Goal: Task Accomplishment & Management: Use online tool/utility

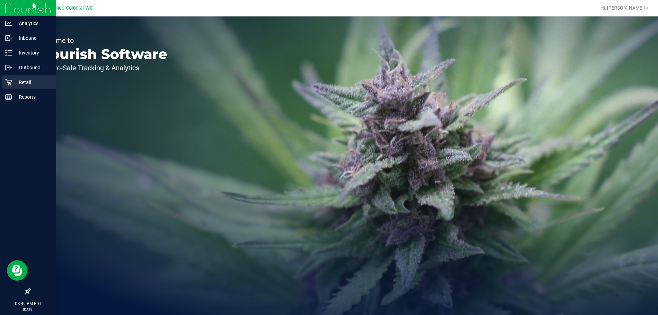
click at [2, 85] on div "Retail" at bounding box center [29, 82] width 54 height 14
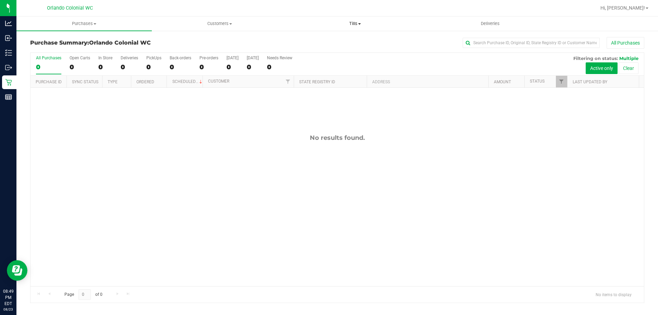
click at [348, 22] on span "Tills" at bounding box center [354, 24] width 135 height 6
click at [320, 43] on span "Manage tills" at bounding box center [310, 41] width 46 height 6
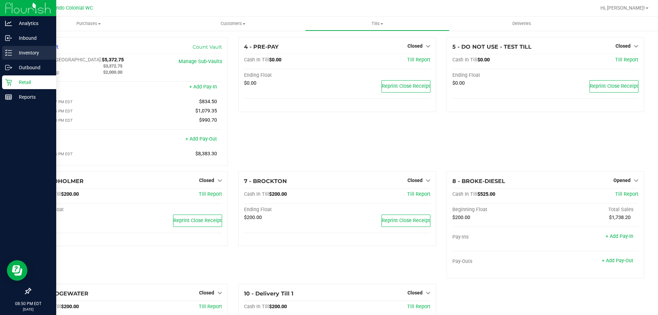
click at [24, 49] on p "Inventory" at bounding box center [32, 53] width 41 height 8
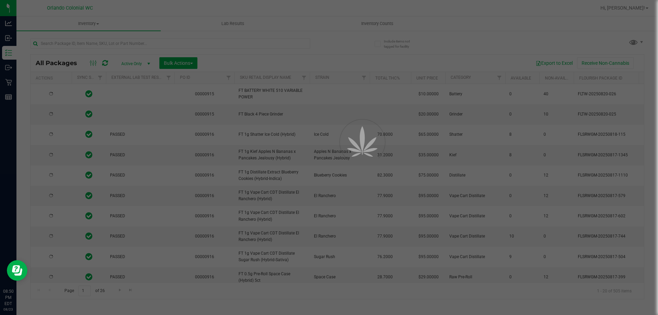
click at [380, 24] on div at bounding box center [329, 157] width 658 height 315
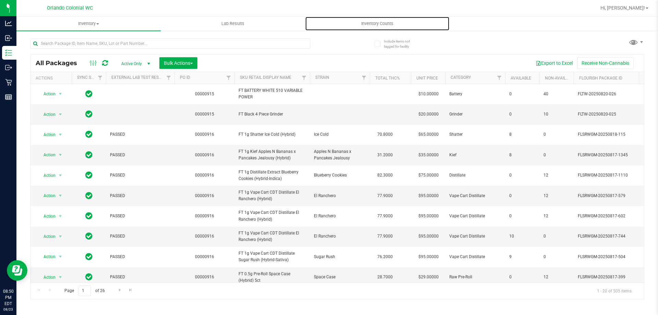
click at [380, 24] on span "Inventory Counts" at bounding box center [377, 24] width 51 height 6
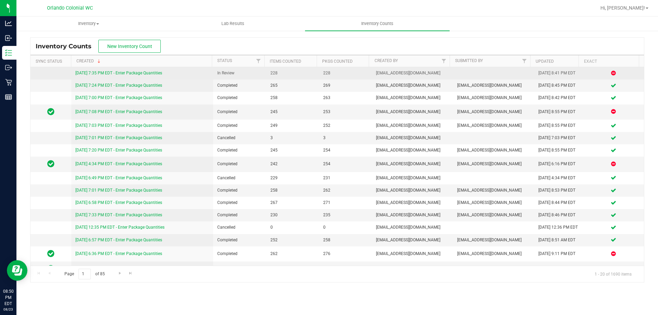
click at [149, 76] on div "[DATE] 7:35 PM EDT - Enter Package Quantities" at bounding box center [142, 73] width 134 height 7
click at [151, 72] on link "[DATE] 7:35 PM EDT - Enter Package Quantities" at bounding box center [118, 73] width 87 height 5
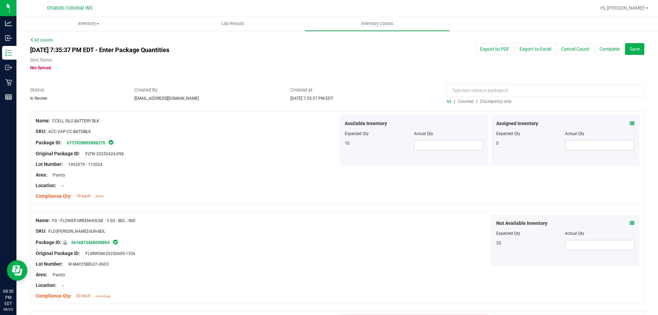
click at [497, 102] on span "Discrepancy only" at bounding box center [496, 101] width 32 height 5
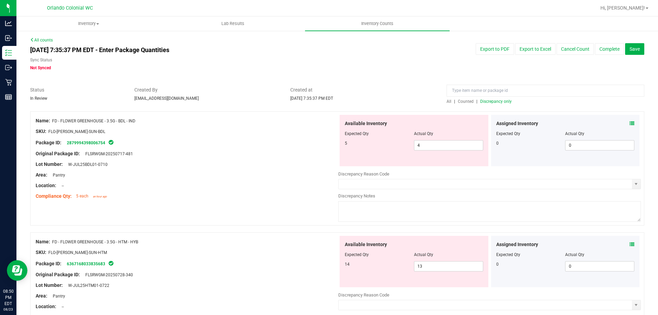
click at [629, 126] on span at bounding box center [631, 123] width 5 height 7
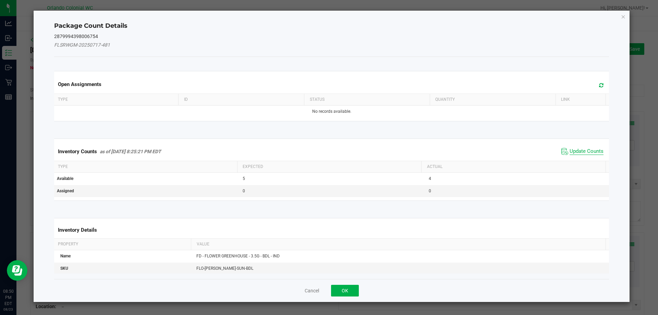
click at [572, 151] on span "Update Counts" at bounding box center [586, 151] width 34 height 7
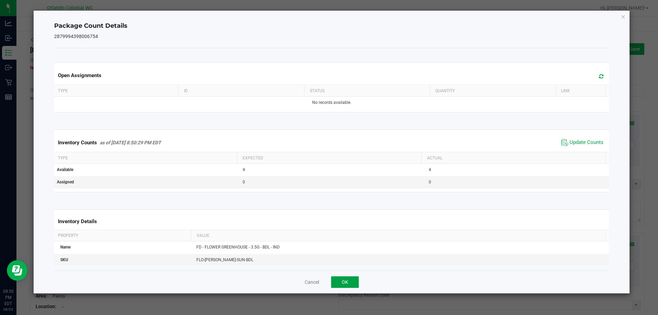
click at [342, 286] on button "OK" at bounding box center [345, 282] width 28 height 12
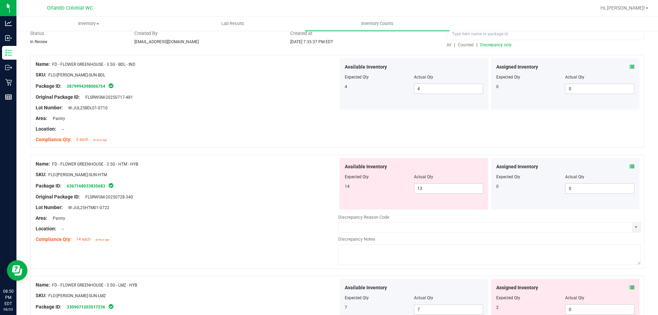
scroll to position [65, 0]
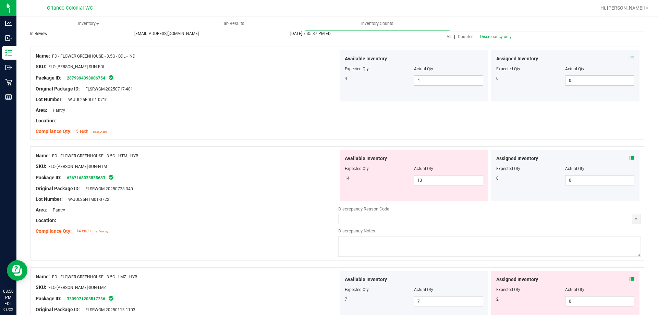
click at [629, 159] on icon at bounding box center [631, 158] width 5 height 5
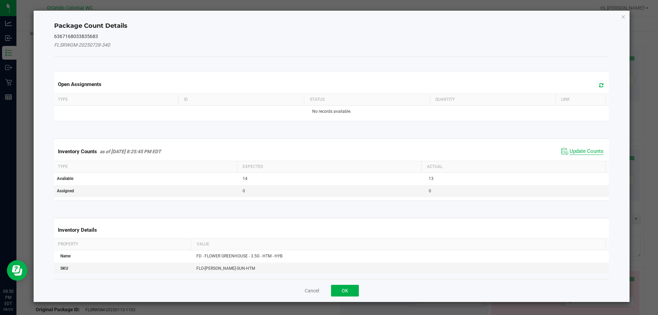
click at [569, 152] on span "Update Counts" at bounding box center [586, 151] width 34 height 7
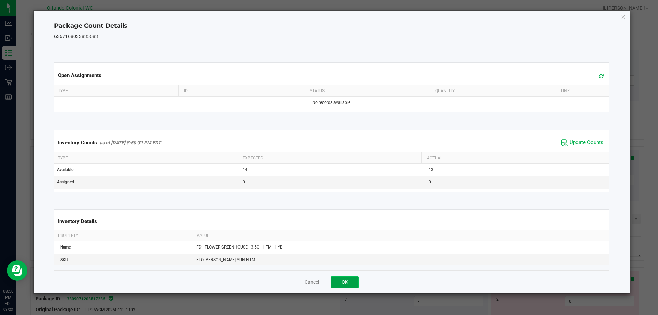
click at [344, 287] on button "OK" at bounding box center [345, 282] width 28 height 12
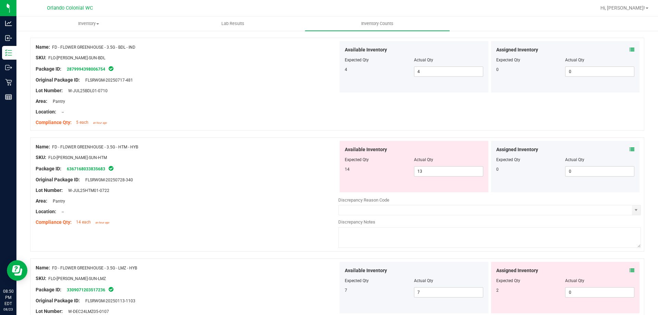
scroll to position [99, 0]
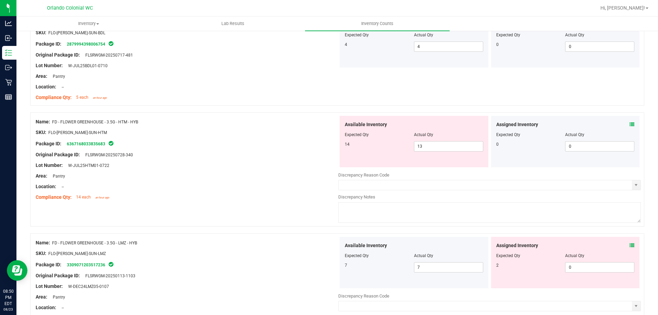
click at [618, 244] on div "Assigned Inventory" at bounding box center [565, 245] width 138 height 7
click at [638, 244] on div "Name: FD - FLOWER GREENHOUSE - 3.5G - LMZ - HYB SKU: FLO-[PERSON_NAME]-SUN-LMZ …" at bounding box center [337, 290] width 614 height 114
click at [629, 245] on icon at bounding box center [631, 245] width 5 height 5
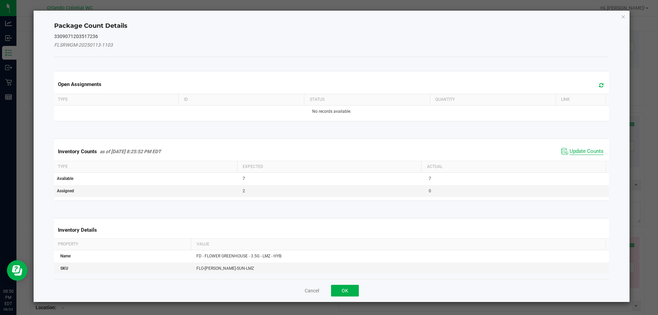
click at [576, 150] on span "Update Counts" at bounding box center [586, 151] width 34 height 7
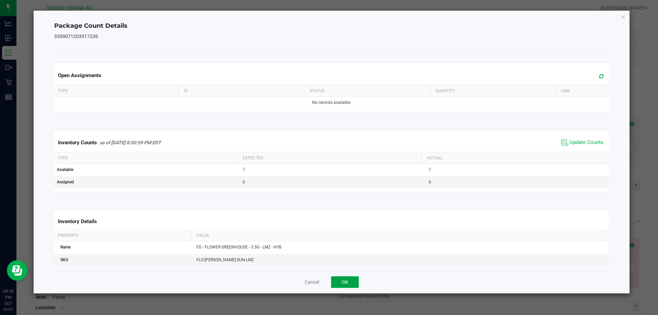
click at [347, 276] on button "OK" at bounding box center [345, 282] width 28 height 12
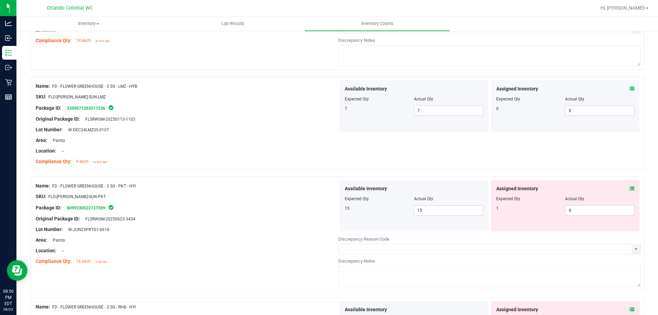
scroll to position [259, 0]
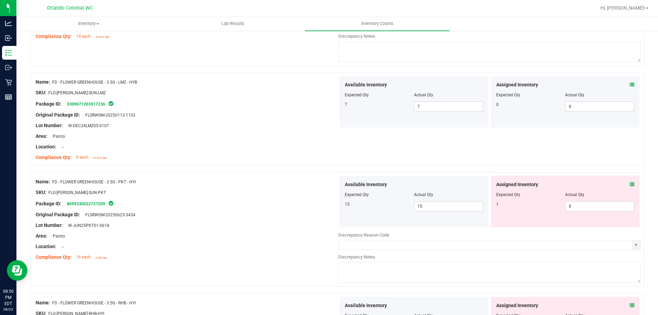
click at [619, 184] on div "Assigned Inventory" at bounding box center [565, 184] width 138 height 7
click at [629, 183] on icon at bounding box center [631, 184] width 5 height 5
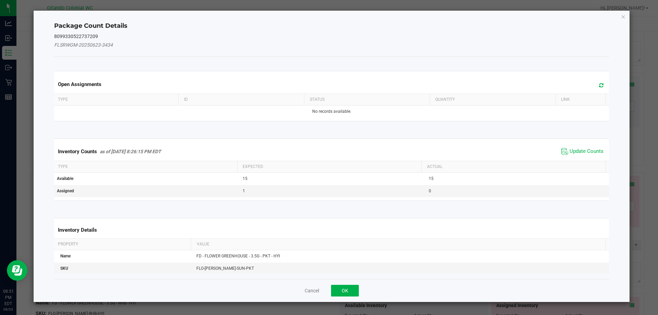
click at [566, 146] on span "Update Counts" at bounding box center [582, 151] width 46 height 10
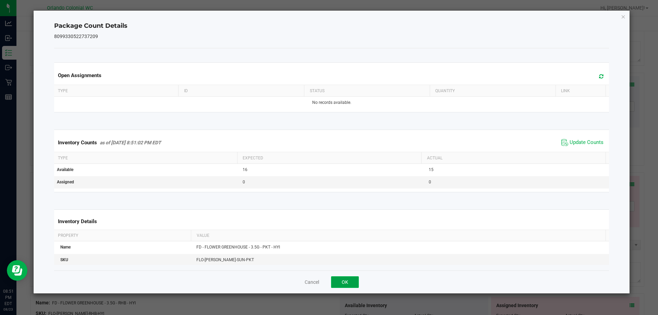
click at [358, 281] on button "OK" at bounding box center [345, 282] width 28 height 12
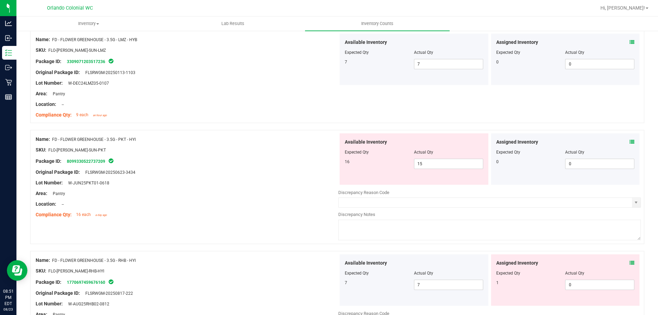
scroll to position [314, 0]
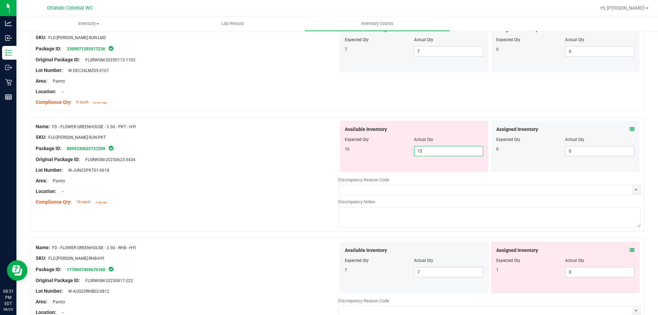
click at [435, 152] on span "15 15" at bounding box center [448, 151] width 69 height 10
type input "16"
click at [221, 144] on div at bounding box center [187, 142] width 303 height 3
type input "16"
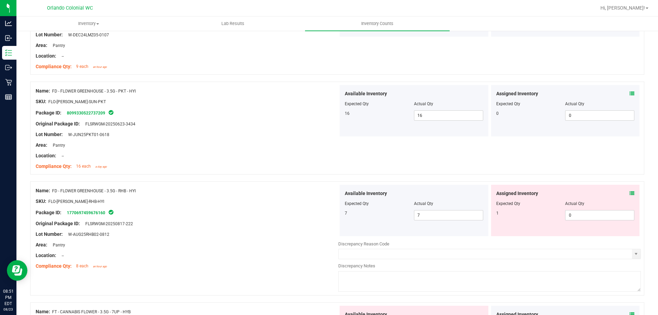
scroll to position [383, 0]
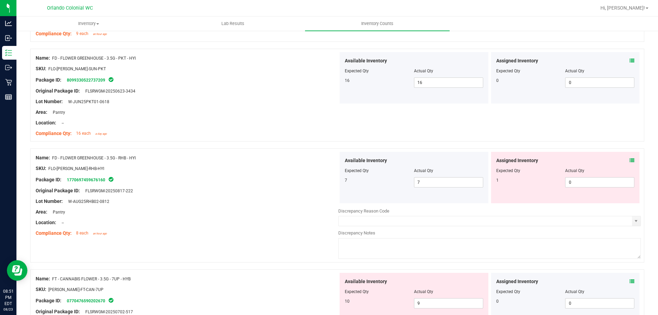
click at [629, 161] on icon at bounding box center [631, 160] width 5 height 5
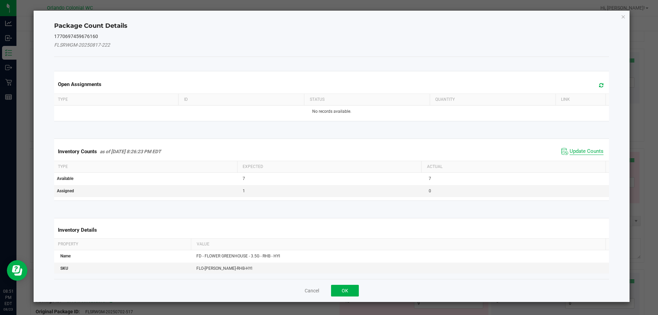
click at [569, 152] on span "Update Counts" at bounding box center [586, 151] width 34 height 7
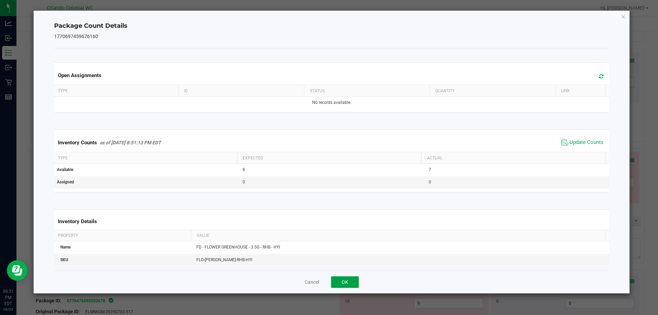
click at [351, 283] on button "OK" at bounding box center [345, 282] width 28 height 12
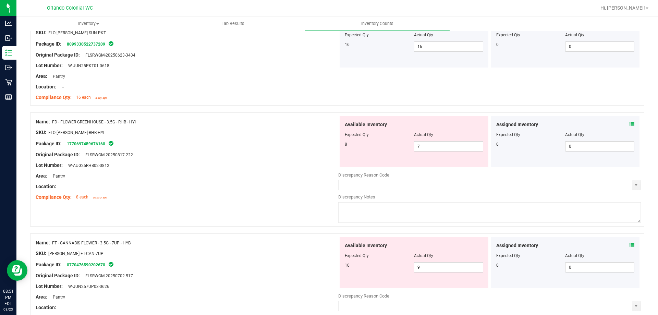
scroll to position [425, 0]
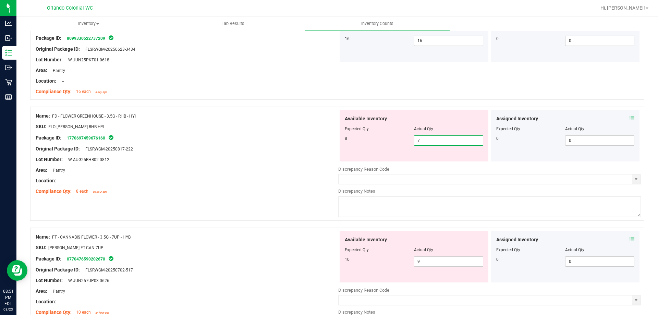
click at [472, 143] on span "7 7" at bounding box center [448, 140] width 69 height 10
type input "8"
click at [226, 159] on div "Lot Number: W-AUG25RHB02-0812" at bounding box center [187, 159] width 303 height 7
type input "8"
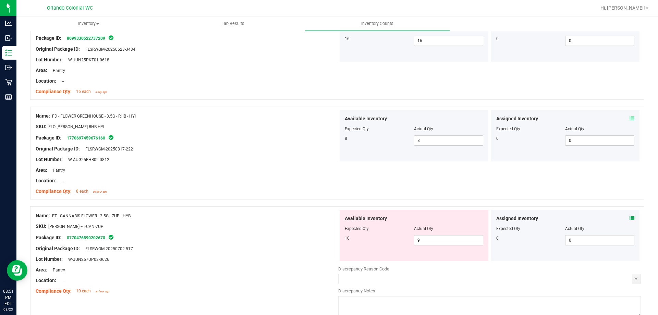
click at [635, 211] on div "Assigned Inventory Expected Qty Actual Qty 0 0 0" at bounding box center [565, 235] width 151 height 51
click at [629, 218] on icon at bounding box center [631, 218] width 5 height 5
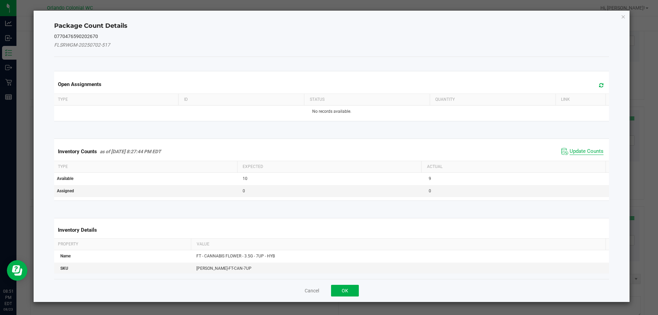
click at [573, 149] on span "Update Counts" at bounding box center [586, 151] width 34 height 7
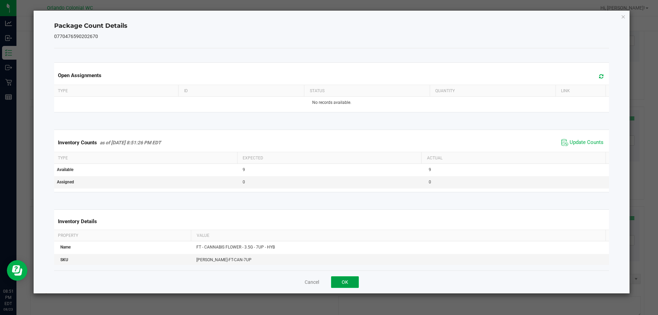
click at [343, 286] on button "OK" at bounding box center [345, 282] width 28 height 12
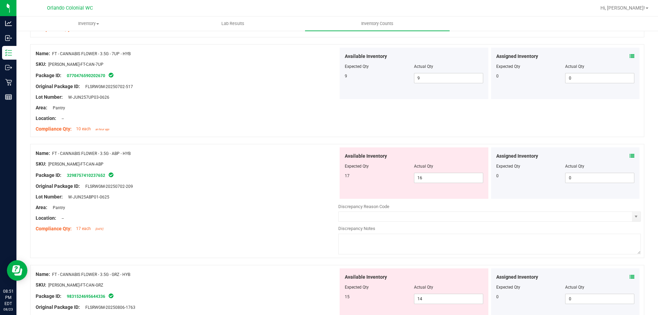
scroll to position [586, 0]
click at [629, 158] on icon at bounding box center [631, 156] width 5 height 5
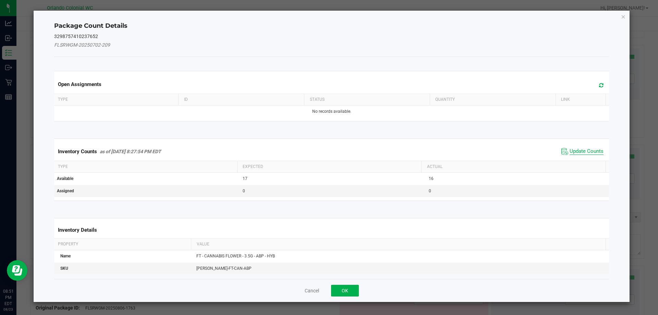
click at [569, 152] on span "Update Counts" at bounding box center [586, 151] width 34 height 7
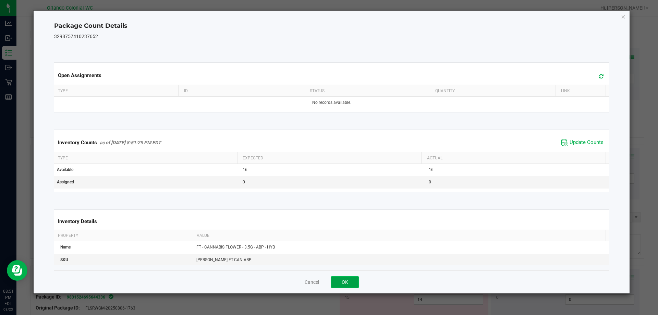
click at [349, 284] on button "OK" at bounding box center [345, 282] width 28 height 12
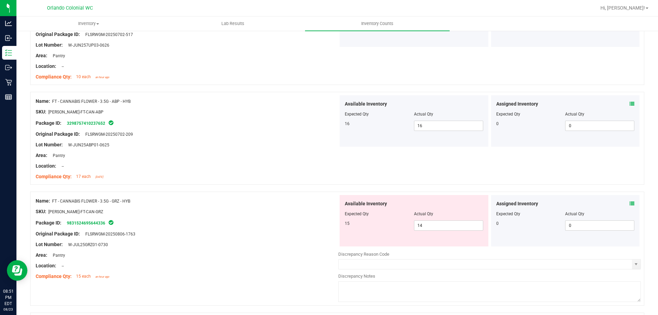
scroll to position [697, 0]
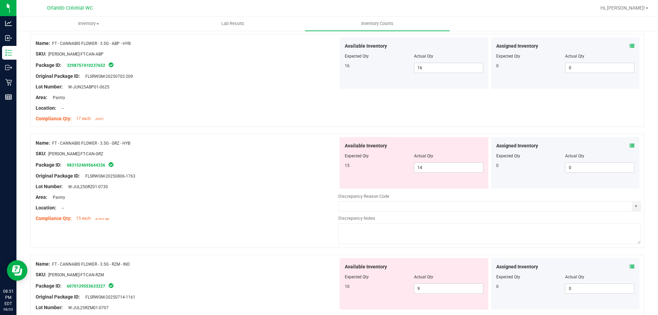
click at [629, 145] on icon at bounding box center [631, 145] width 5 height 5
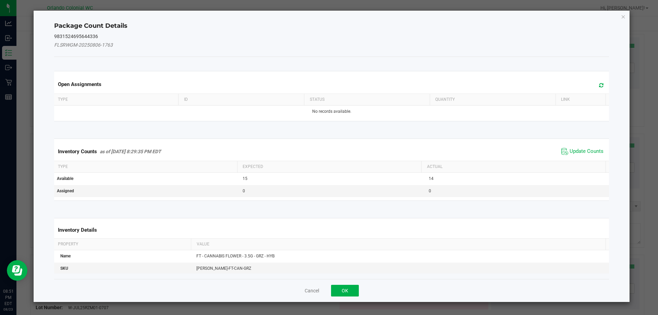
click at [577, 162] on th "Actual" at bounding box center [513, 167] width 184 height 12
click at [585, 153] on span "Update Counts" at bounding box center [586, 151] width 34 height 7
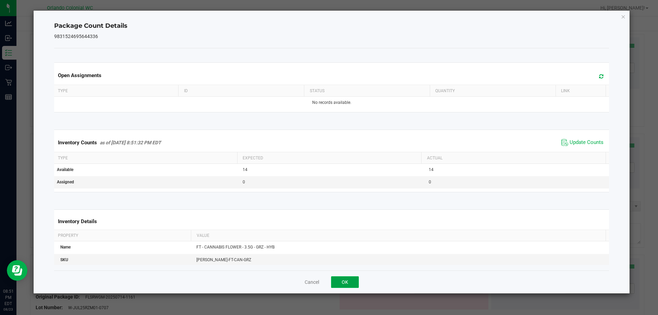
click at [349, 286] on button "OK" at bounding box center [345, 282] width 28 height 12
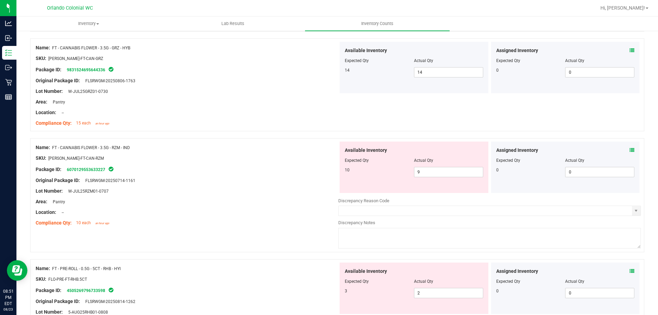
scroll to position [791, 0]
click at [629, 153] on icon at bounding box center [631, 151] width 5 height 5
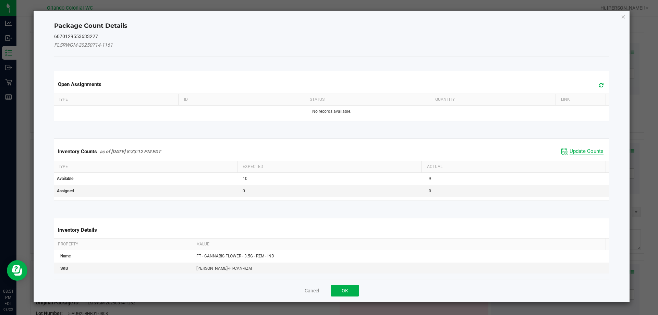
click at [587, 152] on span "Update Counts" at bounding box center [586, 151] width 34 height 7
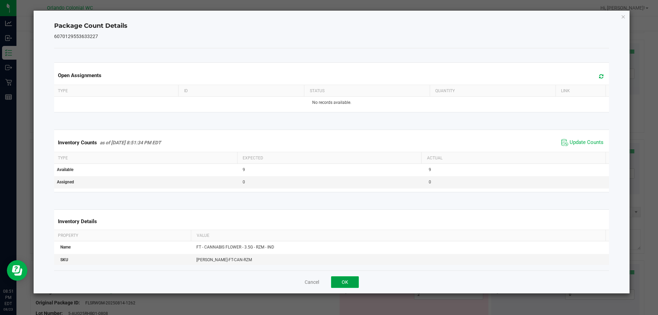
click at [353, 287] on button "OK" at bounding box center [345, 282] width 28 height 12
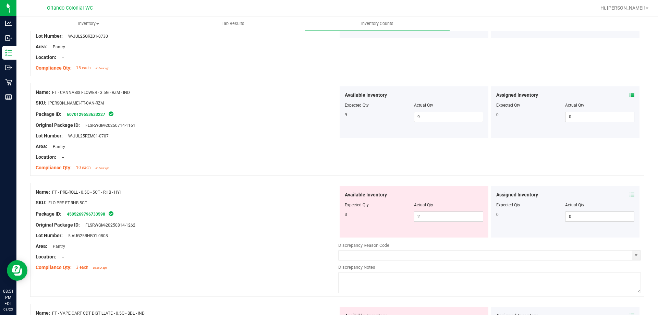
scroll to position [904, 0]
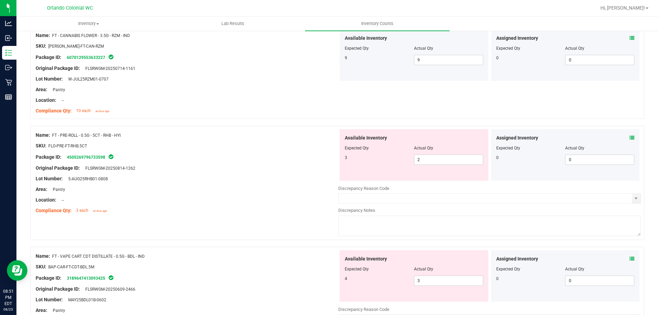
click at [629, 136] on icon at bounding box center [631, 137] width 5 height 5
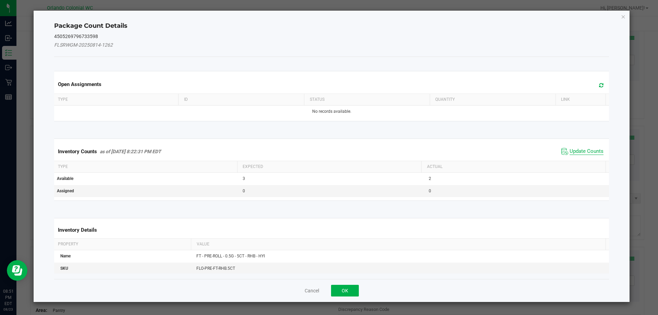
click at [572, 153] on span "Update Counts" at bounding box center [586, 151] width 34 height 7
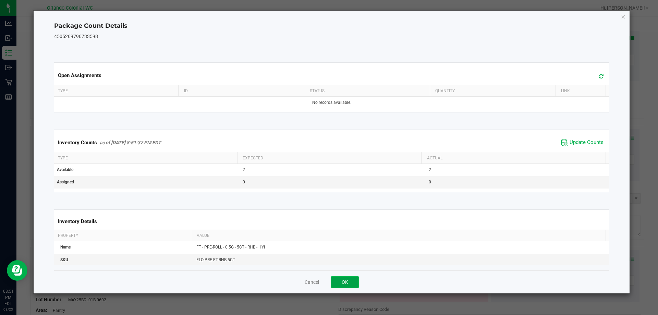
click at [341, 287] on button "OK" at bounding box center [345, 282] width 28 height 12
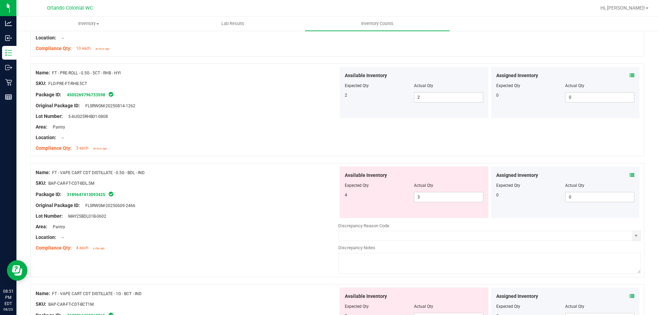
scroll to position [1012, 0]
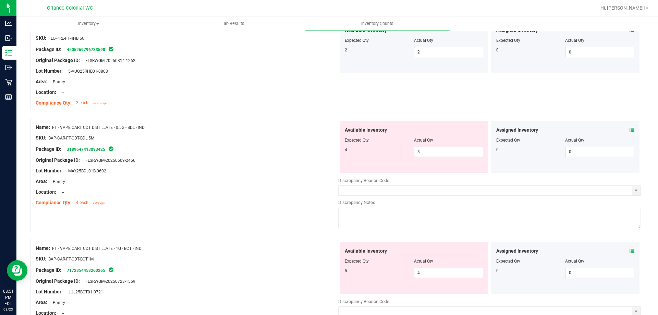
click at [629, 129] on icon at bounding box center [631, 129] width 5 height 5
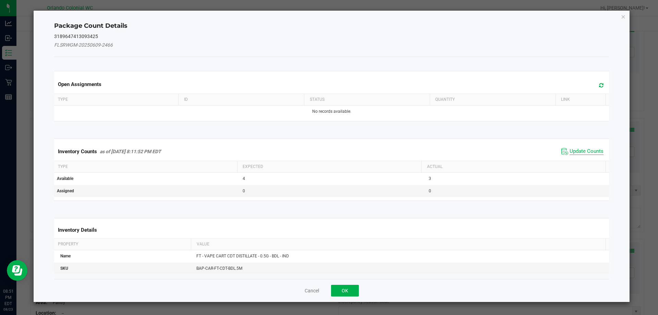
click at [593, 153] on span "Update Counts" at bounding box center [586, 151] width 34 height 7
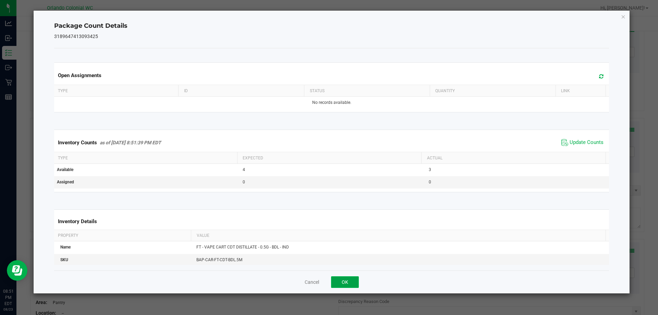
click at [354, 287] on button "OK" at bounding box center [345, 282] width 28 height 12
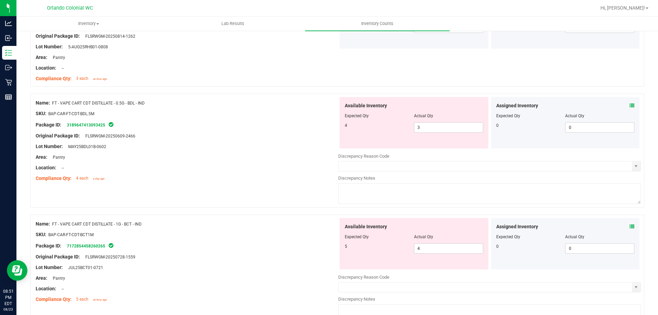
scroll to position [1026, 0]
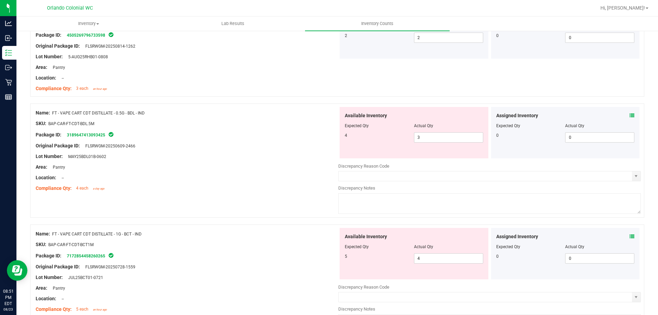
click at [629, 237] on icon at bounding box center [631, 236] width 5 height 5
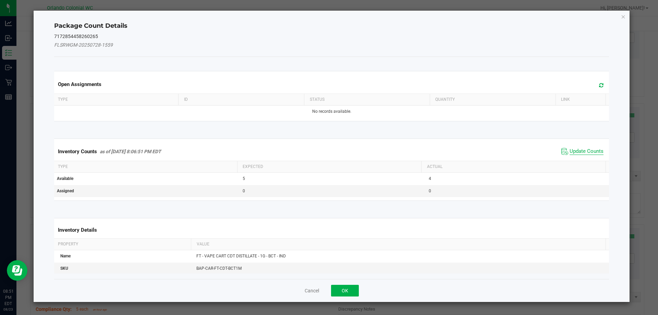
click at [572, 149] on span "Update Counts" at bounding box center [586, 151] width 34 height 7
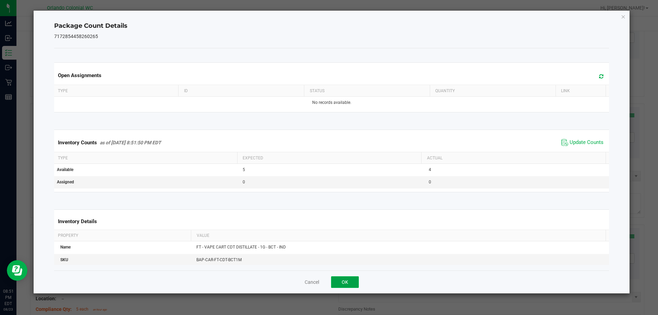
click at [344, 281] on button "OK" at bounding box center [345, 282] width 28 height 12
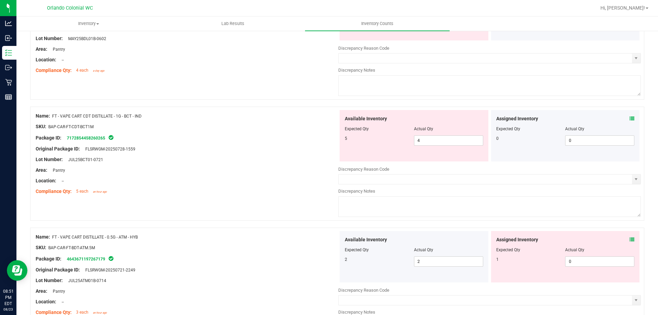
scroll to position [1144, 0]
click at [426, 138] on span "4 4" at bounding box center [448, 140] width 69 height 10
type input "5"
drag, startPoint x: 246, startPoint y: 183, endPoint x: 257, endPoint y: 175, distance: 13.1
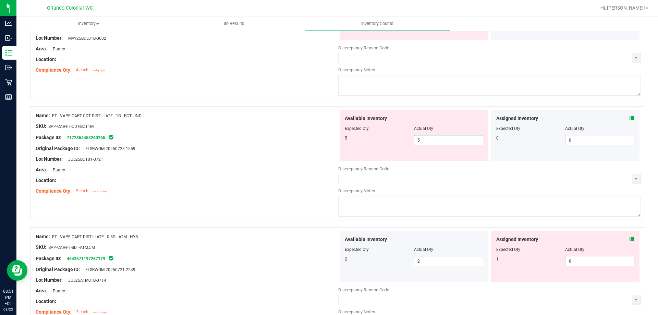
click at [245, 182] on div "Location: --" at bounding box center [187, 180] width 303 height 7
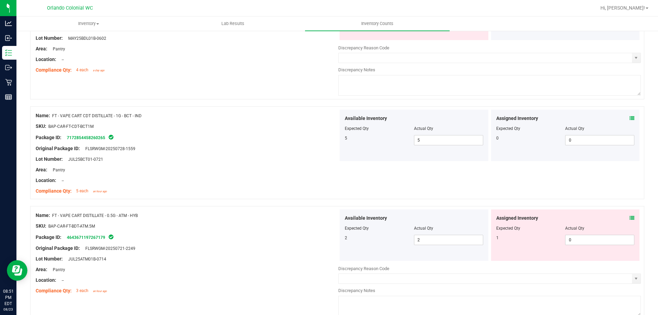
click at [633, 205] on div at bounding box center [337, 202] width 614 height 7
click at [629, 221] on span at bounding box center [631, 217] width 5 height 7
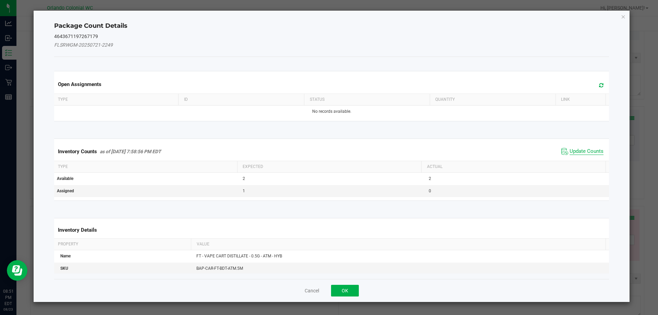
click at [576, 152] on span "Update Counts" at bounding box center [586, 151] width 34 height 7
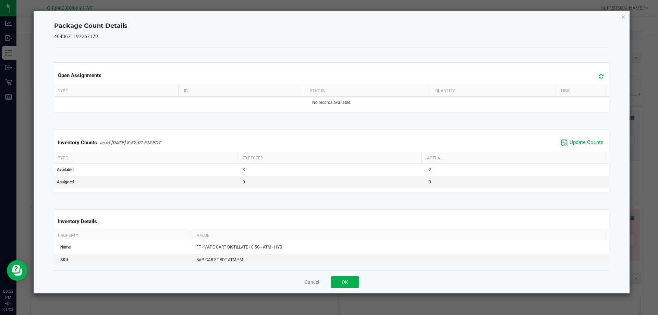
click at [348, 295] on ngb-modal-window "Package Count Details 4643671197267179 Open Assignments Type ID Status Quantity…" at bounding box center [331, 157] width 663 height 315
click at [356, 282] on button "OK" at bounding box center [345, 282] width 28 height 12
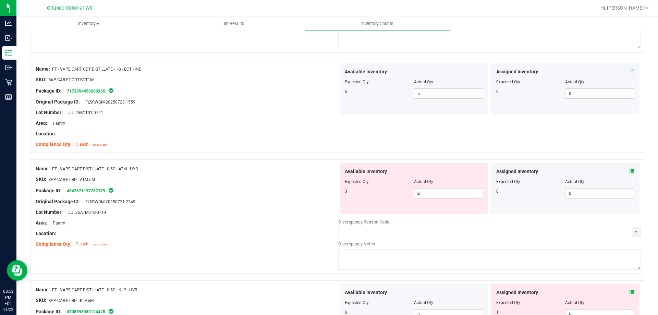
scroll to position [1198, 0]
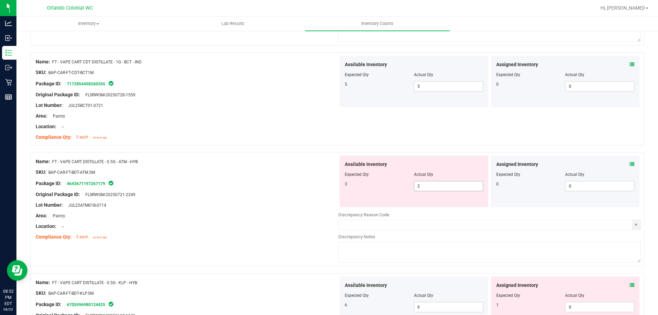
click at [457, 187] on input "2" at bounding box center [448, 186] width 69 height 10
type input "3"
click at [269, 196] on div "Original Package ID: FLSRWGM-20250721-2249" at bounding box center [187, 194] width 303 height 7
type input "3"
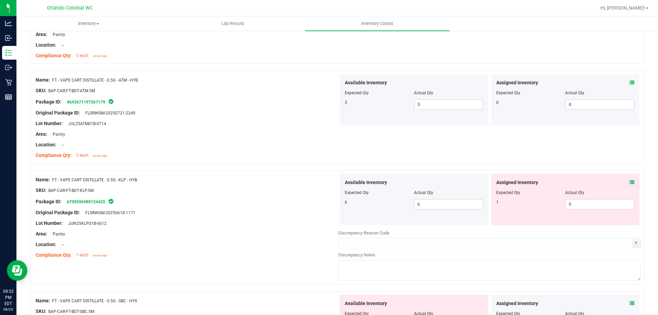
scroll to position [1306, 0]
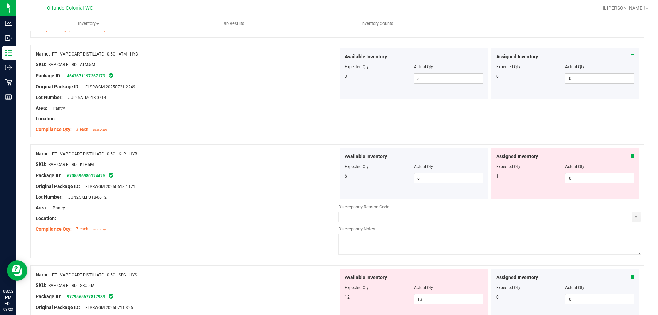
click at [629, 156] on icon at bounding box center [631, 156] width 5 height 5
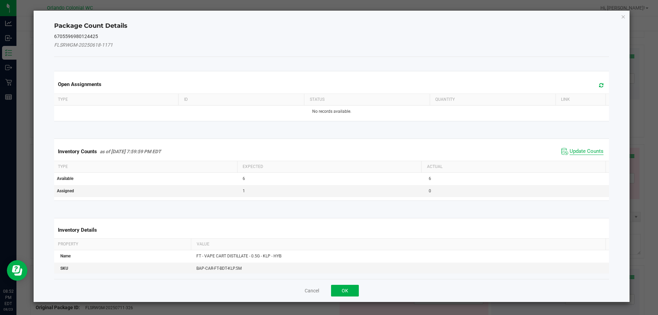
click at [576, 155] on span "Update Counts" at bounding box center [586, 151] width 34 height 7
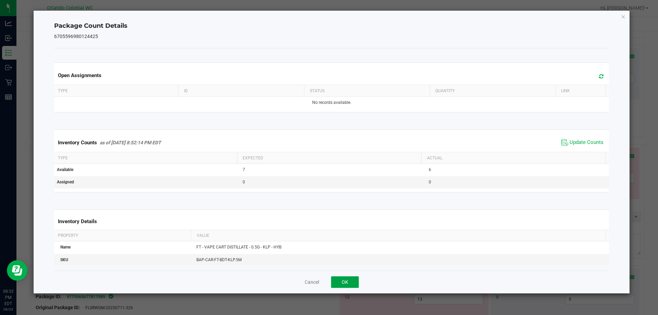
click at [346, 282] on button "OK" at bounding box center [345, 282] width 28 height 12
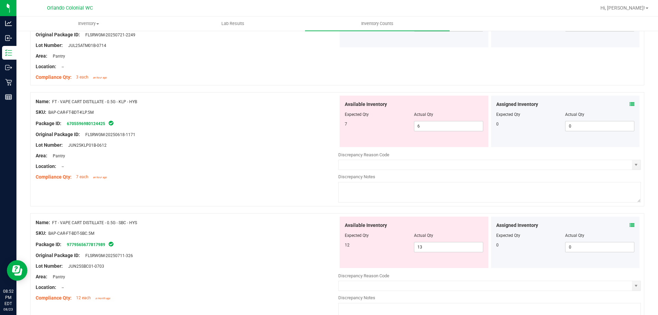
scroll to position [1358, 0]
click at [422, 130] on span "6 6" at bounding box center [448, 126] width 69 height 10
type input "7"
click at [264, 147] on div "Lot Number: JUN25KLP01B-0612" at bounding box center [187, 144] width 303 height 7
type input "7"
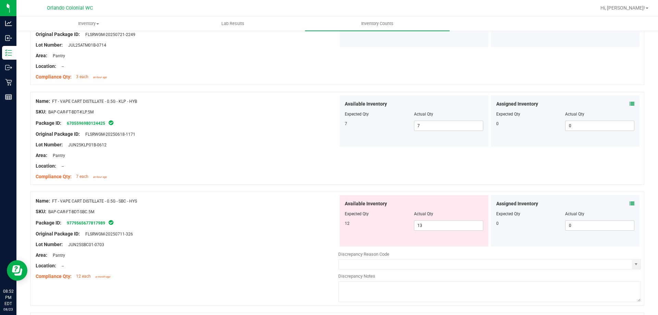
click at [629, 207] on span at bounding box center [631, 203] width 5 height 7
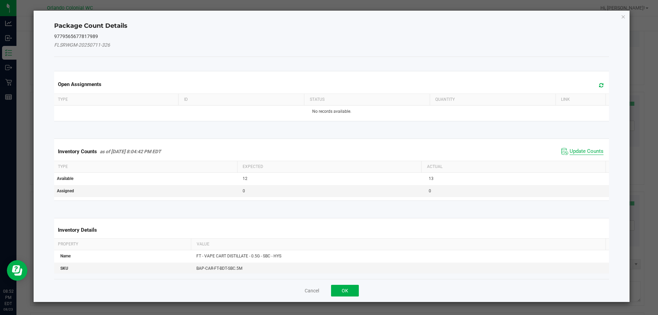
click at [588, 152] on span "Update Counts" at bounding box center [586, 151] width 34 height 7
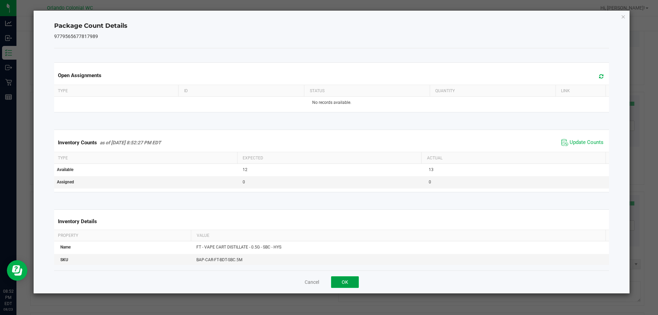
click at [346, 284] on button "OK" at bounding box center [345, 282] width 28 height 12
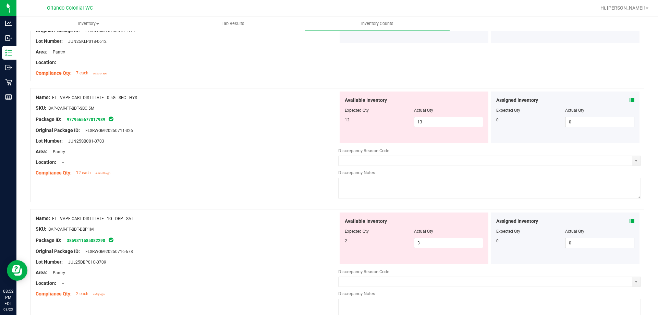
scroll to position [1482, 0]
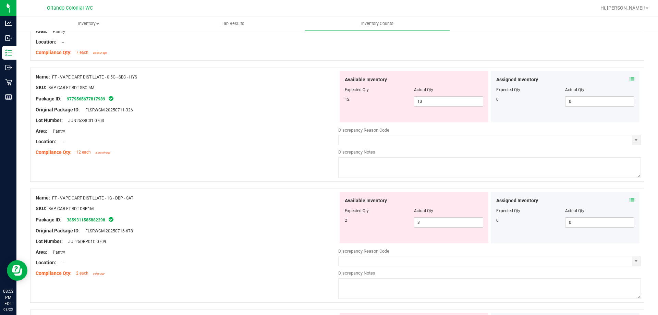
click at [629, 200] on icon at bounding box center [631, 200] width 5 height 5
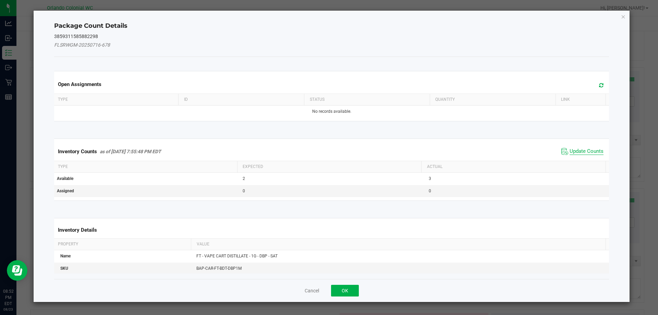
click at [578, 148] on span "Update Counts" at bounding box center [586, 151] width 34 height 7
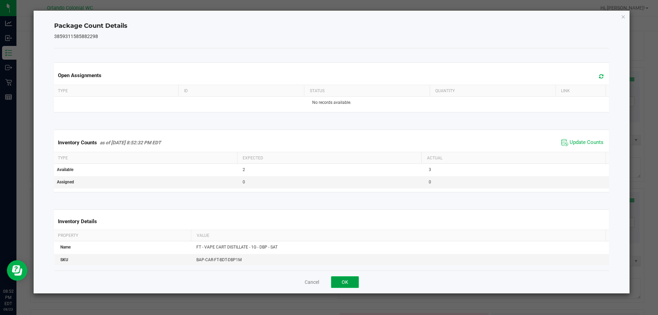
click at [332, 283] on button "OK" at bounding box center [345, 282] width 28 height 12
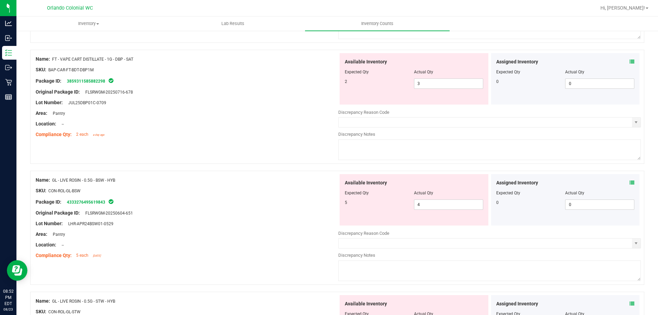
scroll to position [1622, 0]
click at [629, 180] on icon at bounding box center [631, 181] width 5 height 5
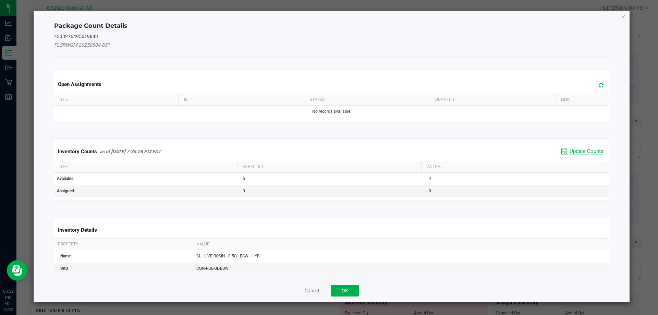
click at [580, 153] on span "Update Counts" at bounding box center [586, 151] width 34 height 7
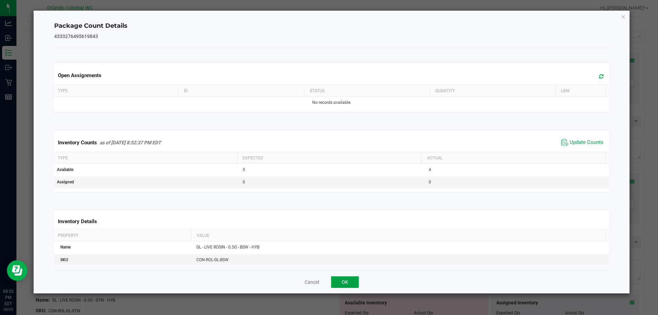
click at [348, 280] on button "OK" at bounding box center [345, 282] width 28 height 12
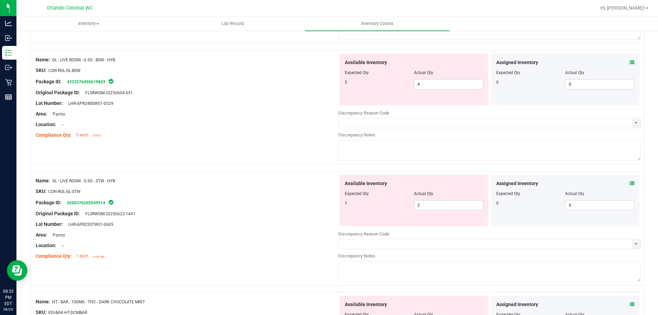
scroll to position [1760, 0]
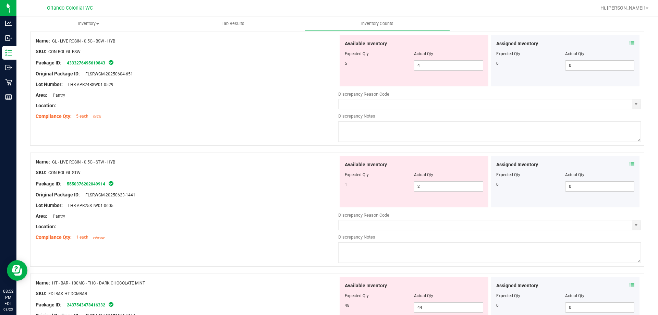
click at [629, 164] on icon at bounding box center [631, 164] width 5 height 5
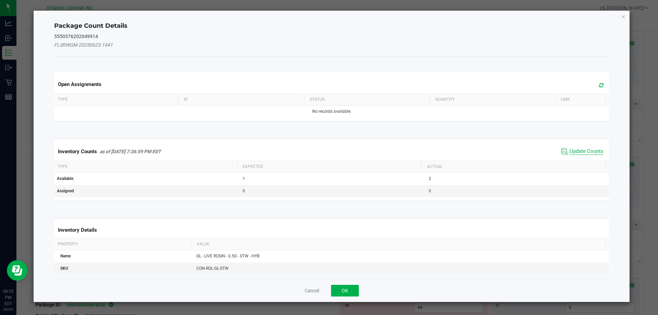
click at [581, 150] on span "Update Counts" at bounding box center [586, 151] width 34 height 7
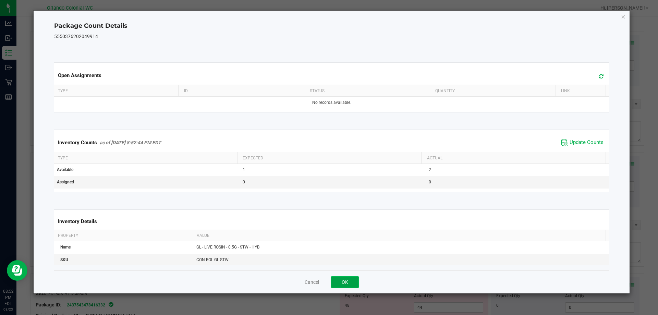
click at [342, 280] on button "OK" at bounding box center [345, 282] width 28 height 12
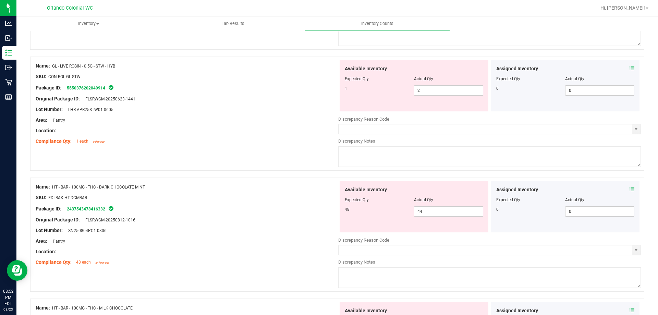
scroll to position [1860, 0]
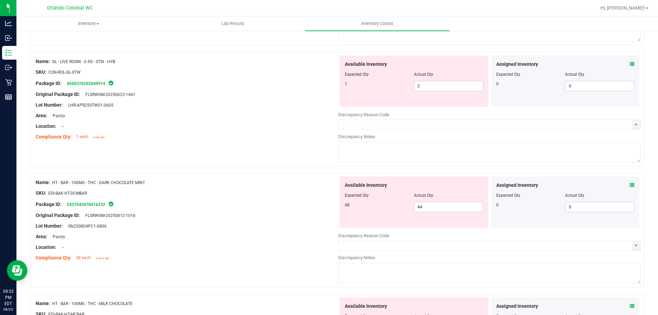
click at [629, 185] on icon at bounding box center [631, 185] width 5 height 5
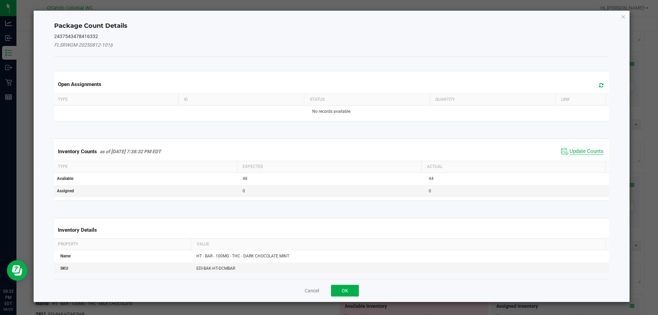
click at [569, 152] on span "Update Counts" at bounding box center [586, 151] width 34 height 7
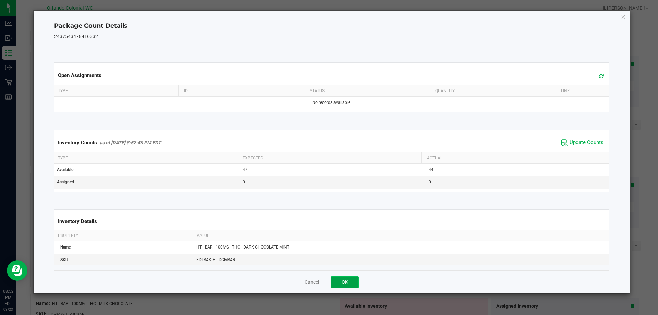
click at [353, 287] on button "OK" at bounding box center [345, 282] width 28 height 12
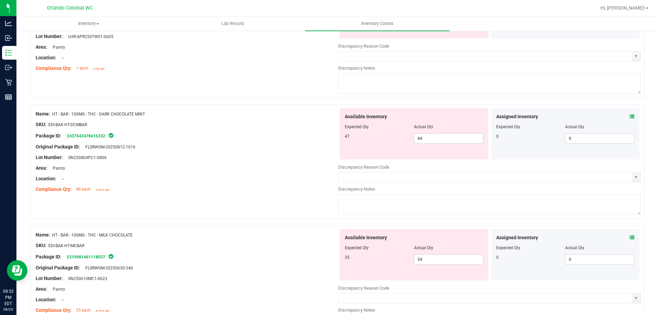
scroll to position [1957, 0]
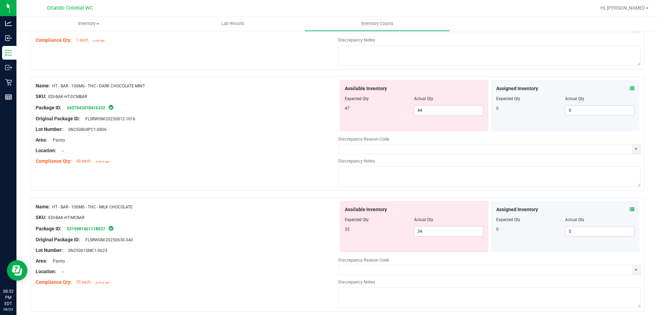
click at [629, 210] on icon at bounding box center [631, 209] width 5 height 5
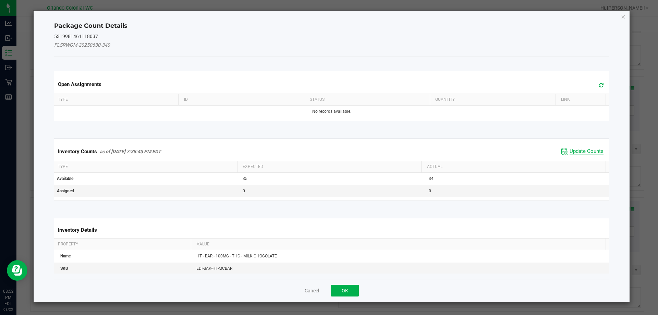
click at [576, 152] on span "Update Counts" at bounding box center [586, 151] width 34 height 7
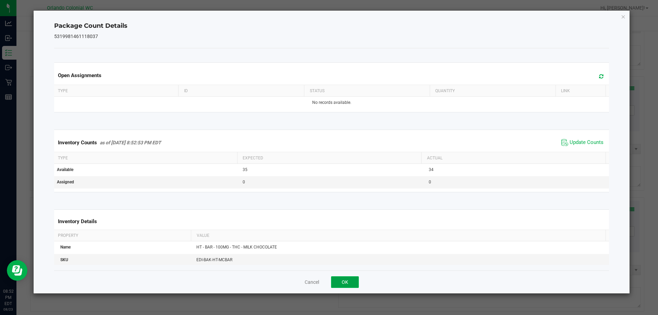
click at [345, 281] on button "OK" at bounding box center [345, 282] width 28 height 12
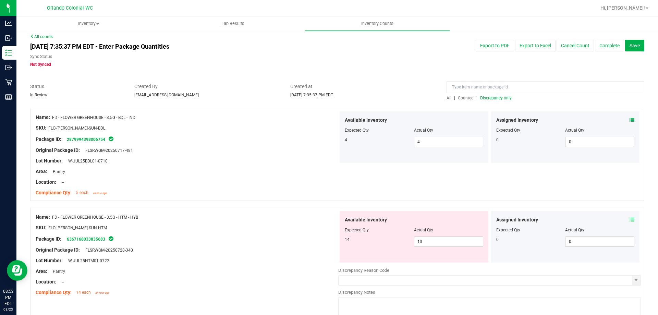
scroll to position [0, 0]
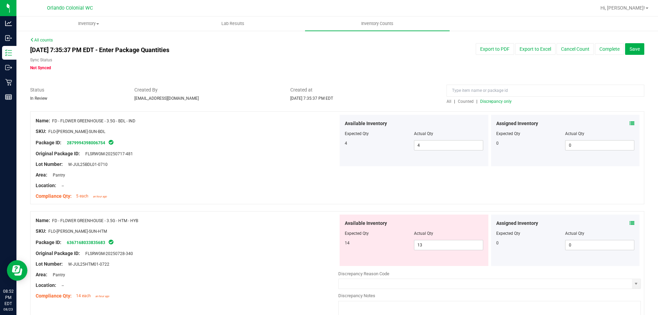
click at [495, 99] on span "Discrepancy only" at bounding box center [496, 101] width 32 height 5
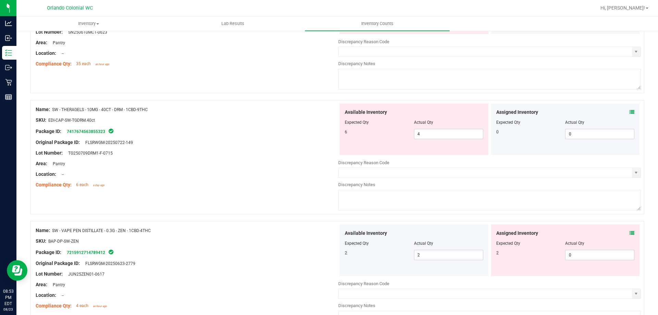
scroll to position [1150, 0]
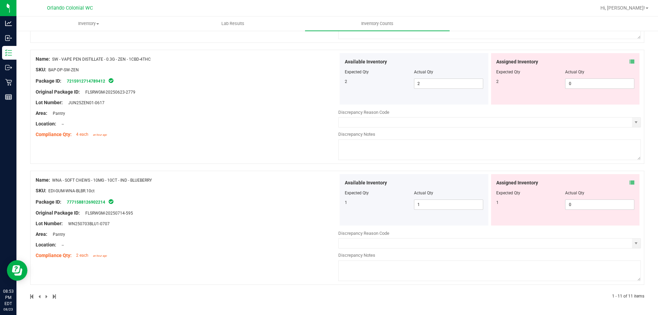
click at [629, 184] on icon at bounding box center [631, 182] width 5 height 5
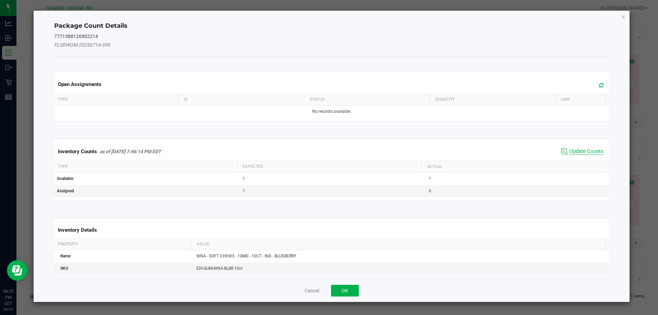
click at [586, 154] on span "Update Counts" at bounding box center [586, 151] width 34 height 7
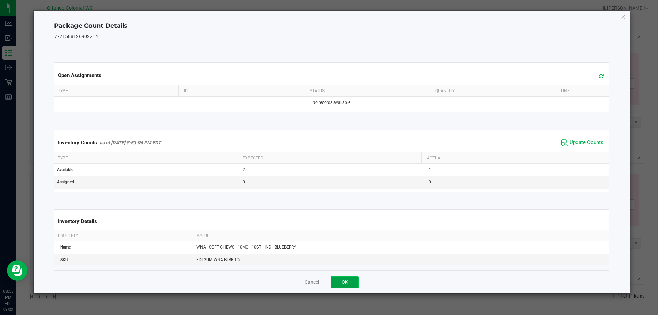
click at [348, 277] on button "OK" at bounding box center [345, 282] width 28 height 12
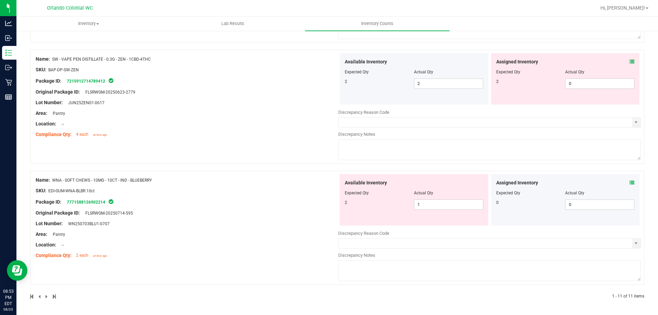
click at [444, 215] on div "Available Inventory Expected Qty Actual Qty 2 1 1" at bounding box center [414, 199] width 149 height 51
click at [445, 205] on input "1" at bounding box center [448, 205] width 69 height 10
type input "1"
type input "2"
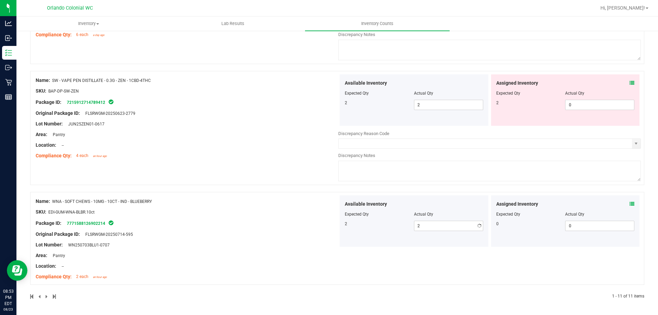
click at [286, 256] on div "Name: WNA - SOFT CHEWS - 10MG - 10CT - IND - BLUEBERRY SKU: EDI-GUM-WNA-BLBR.10…" at bounding box center [187, 238] width 303 height 87
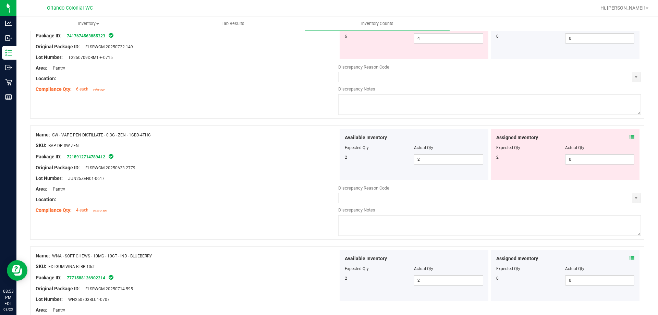
scroll to position [1074, 0]
click at [629, 137] on icon at bounding box center [631, 137] width 5 height 5
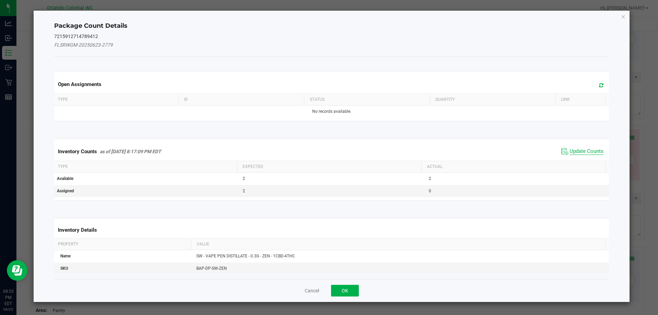
click at [579, 150] on span "Update Counts" at bounding box center [586, 151] width 34 height 7
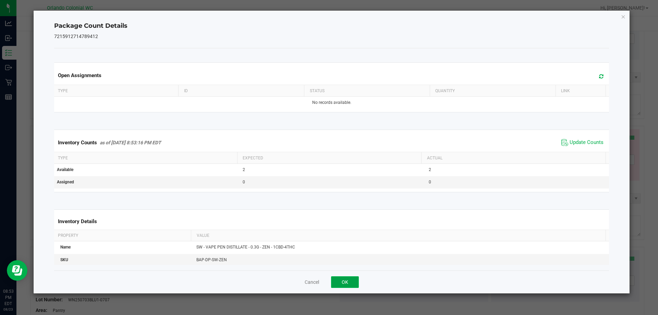
click at [347, 276] on button "OK" at bounding box center [345, 282] width 28 height 12
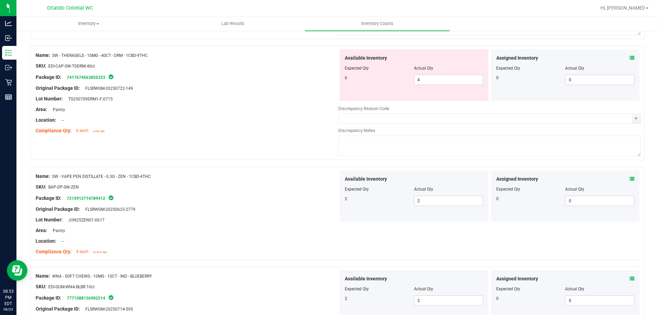
scroll to position [971, 0]
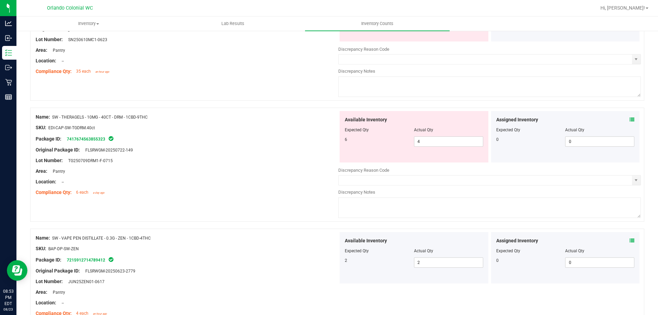
click at [629, 119] on icon at bounding box center [631, 119] width 5 height 5
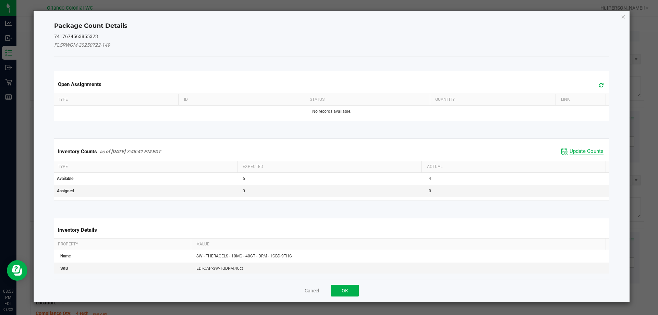
click at [574, 149] on span "Update Counts" at bounding box center [586, 151] width 34 height 7
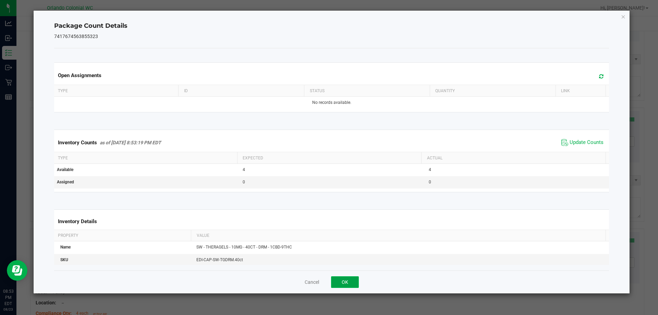
click at [344, 284] on button "OK" at bounding box center [345, 282] width 28 height 12
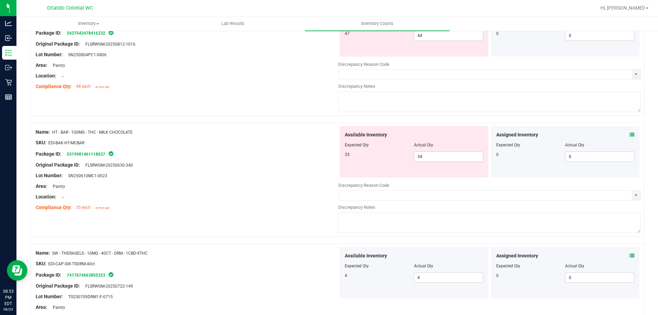
scroll to position [836, 0]
click at [629, 136] on icon at bounding box center [631, 134] width 5 height 5
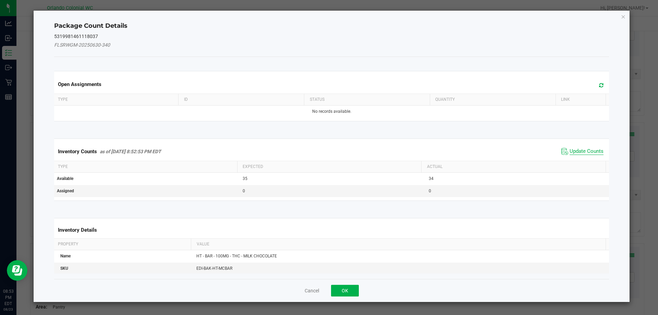
click at [578, 153] on span "Update Counts" at bounding box center [586, 151] width 34 height 7
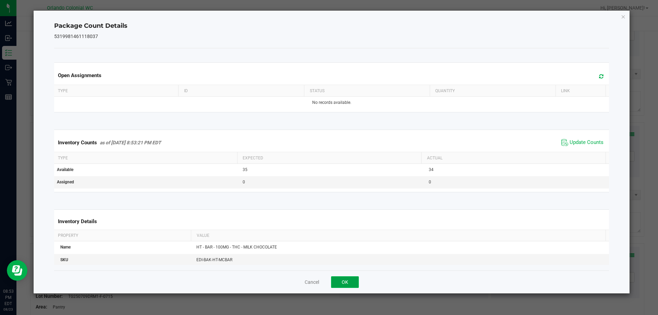
click at [349, 283] on button "OK" at bounding box center [345, 282] width 28 height 12
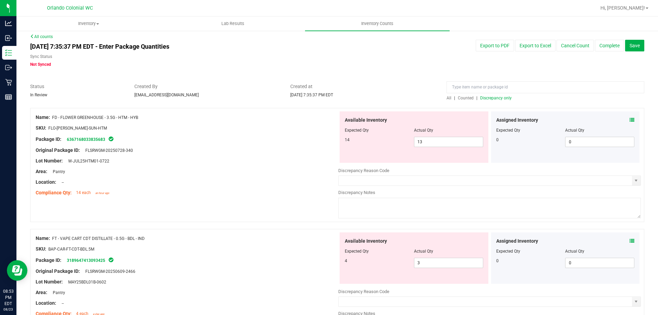
scroll to position [0, 0]
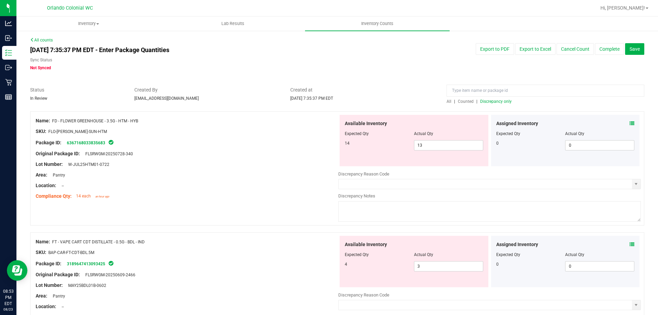
click at [500, 101] on span "Discrepancy only" at bounding box center [496, 101] width 32 height 5
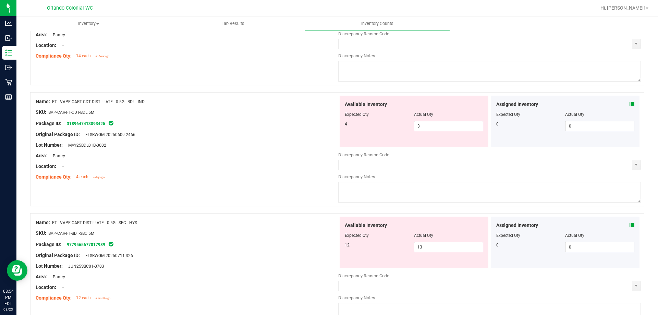
scroll to position [137, 0]
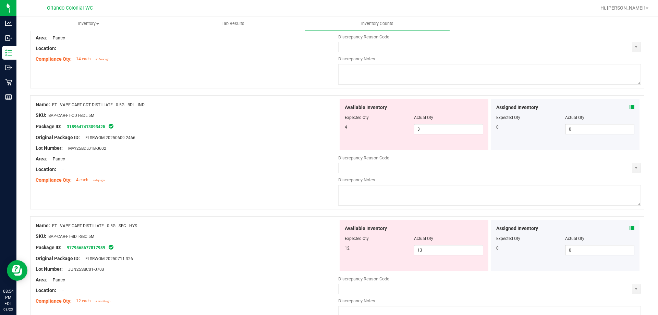
click at [629, 109] on icon at bounding box center [631, 107] width 5 height 5
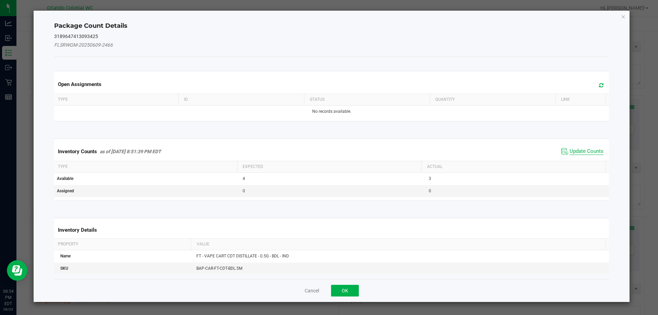
click at [577, 151] on span "Update Counts" at bounding box center [586, 151] width 34 height 7
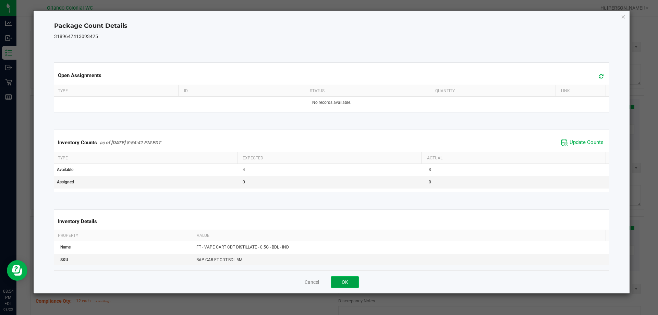
click at [353, 285] on button "OK" at bounding box center [345, 282] width 28 height 12
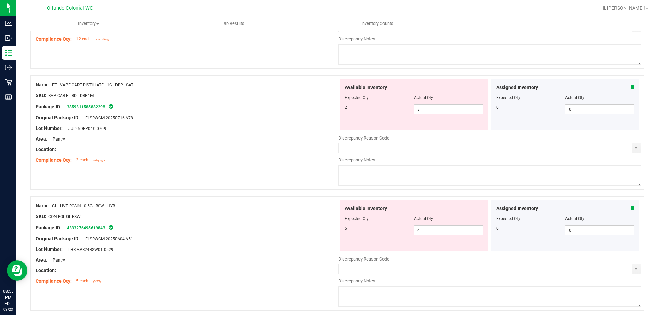
scroll to position [437, 0]
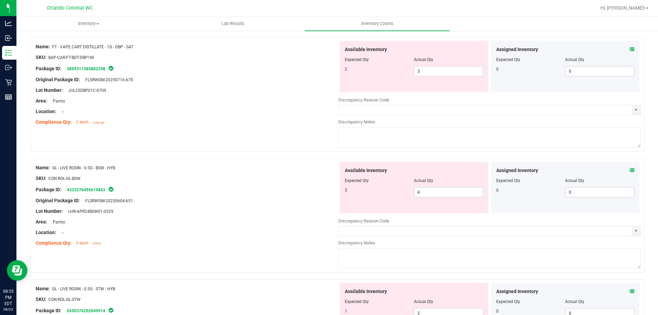
click at [552, 196] on div "0 0 0" at bounding box center [565, 192] width 138 height 10
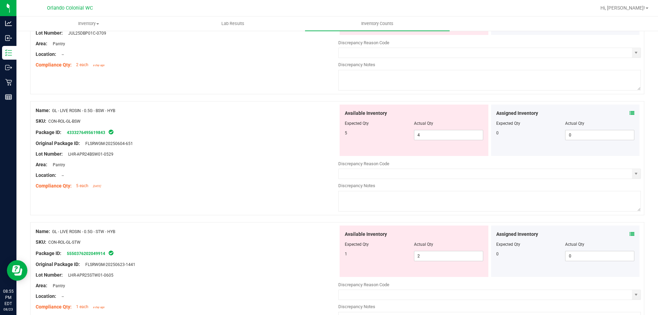
scroll to position [505, 0]
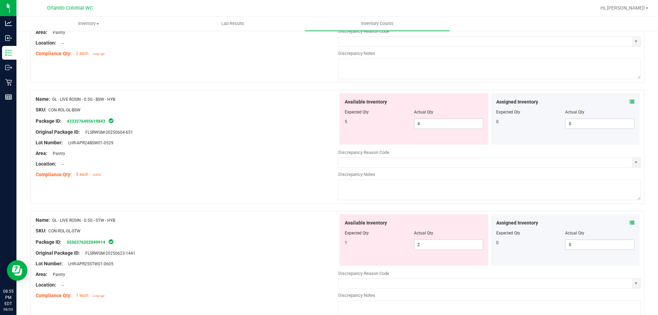
click at [439, 130] on div "Available Inventory Expected Qty Actual Qty 5 4 4" at bounding box center [414, 118] width 149 height 51
click at [439, 129] on div "Available Inventory Expected Qty Actual Qty 5 4 4" at bounding box center [414, 118] width 149 height 51
click at [439, 123] on span "4 4" at bounding box center [448, 124] width 69 height 10
type input "5"
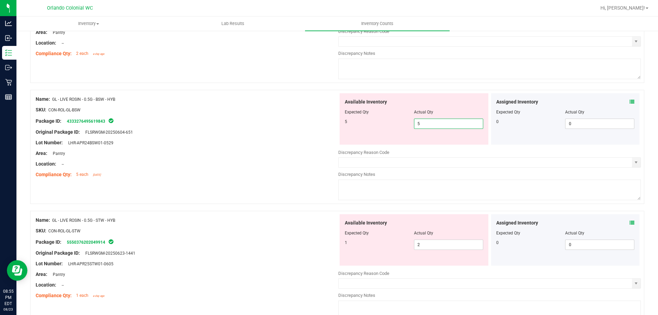
click at [178, 225] on div "Name: GL - LIVE ROSIN - 0.5G - STW - HYB SKU: CON-ROL-GL-STW Package ID: 555037…" at bounding box center [187, 257] width 303 height 87
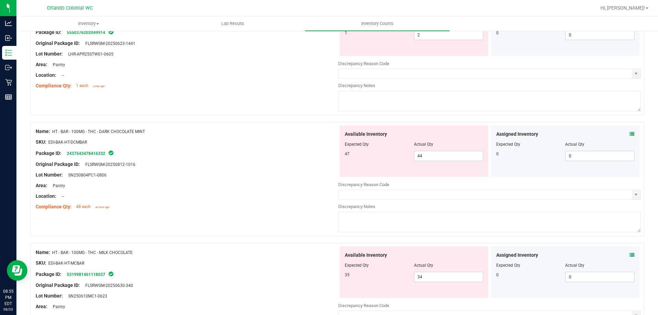
scroll to position [766, 0]
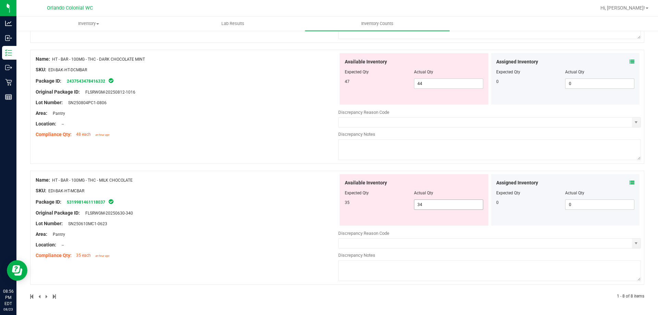
click at [444, 205] on input "34" at bounding box center [448, 205] width 69 height 10
type input "35"
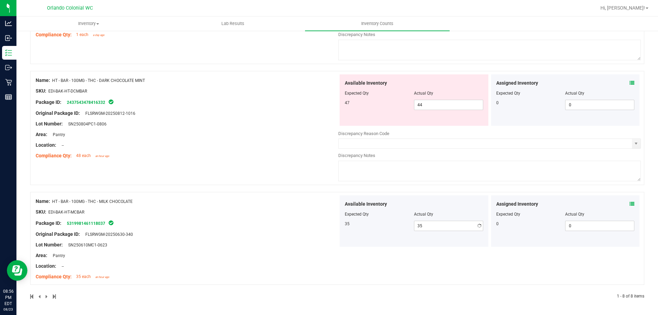
click at [193, 195] on div "Name: HT - BAR - 100MG - THC - MILK CHOCOLATE SKU: EDI-BAK-HT-MCBAR Package ID:…" at bounding box center [187, 238] width 303 height 87
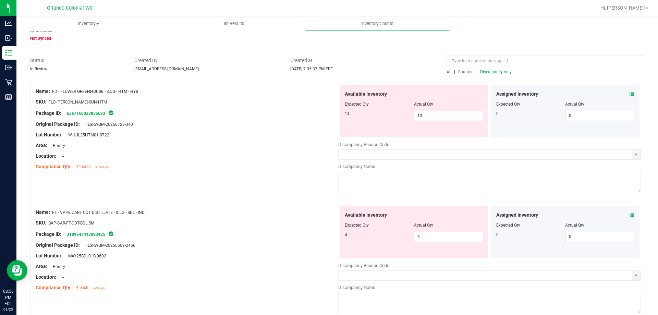
scroll to position [0, 0]
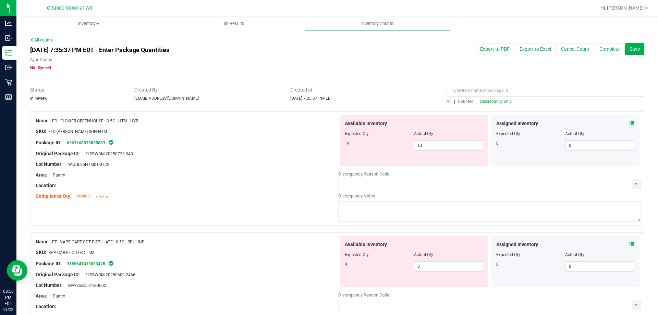
click at [504, 99] on span "Discrepancy only" at bounding box center [496, 101] width 32 height 5
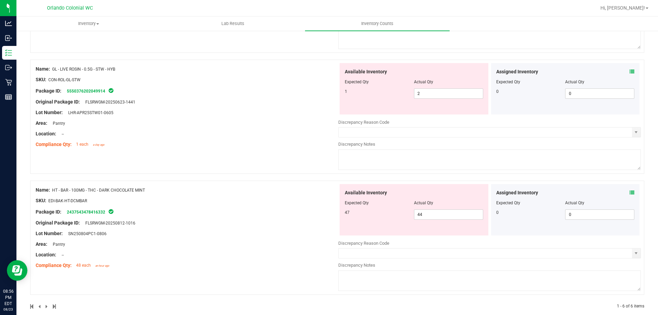
scroll to position [545, 0]
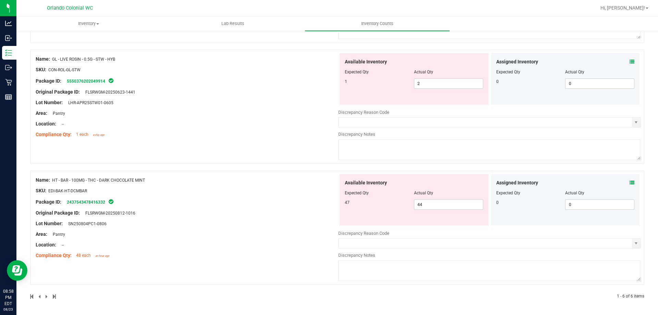
click at [453, 198] on div at bounding box center [414, 197] width 138 height 3
click at [440, 209] on span "44 44" at bounding box center [448, 204] width 69 height 10
click at [439, 207] on span "44 44" at bounding box center [448, 204] width 69 height 10
type input "47"
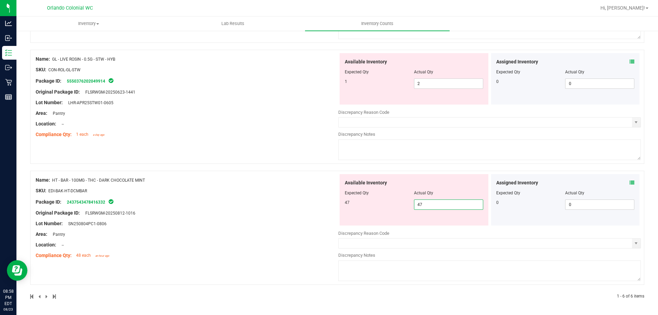
click at [304, 240] on div "Name: HT - BAR - 100MG - THC - DARK CHOCOLATE MINT SKU: EDI-BAK-HT-DCMBAR Packa…" at bounding box center [187, 217] width 303 height 87
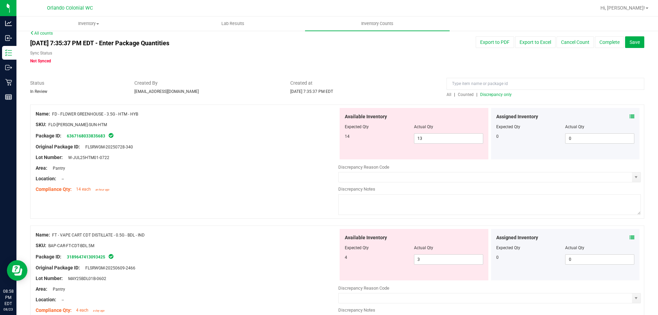
scroll to position [0, 0]
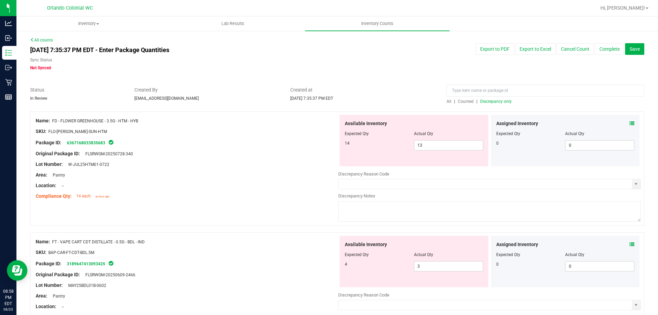
click at [501, 103] on span "Discrepancy only" at bounding box center [496, 101] width 32 height 5
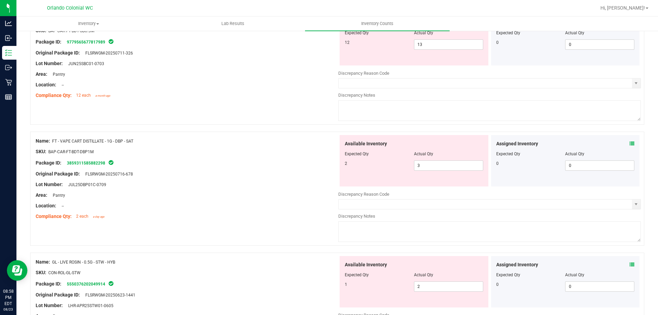
scroll to position [424, 0]
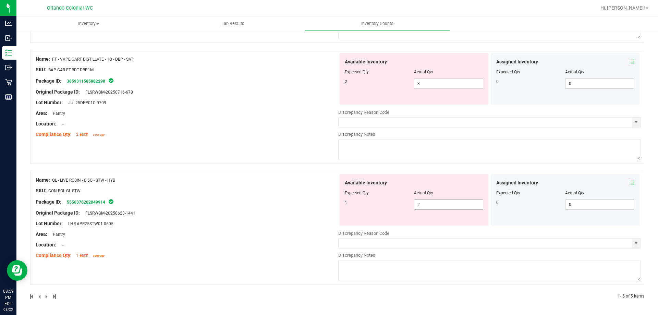
click at [440, 201] on span "2 2" at bounding box center [448, 204] width 69 height 10
type input "1"
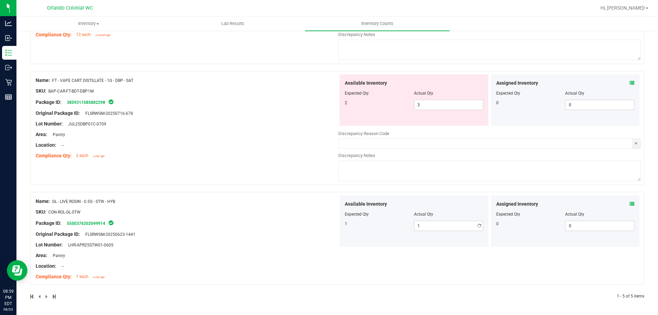
click at [133, 270] on div "Name: GL - LIVE ROSIN - 0.5G - STW - HYB SKU: CON-ROL-GL-STW Package ID: 555037…" at bounding box center [337, 238] width 614 height 93
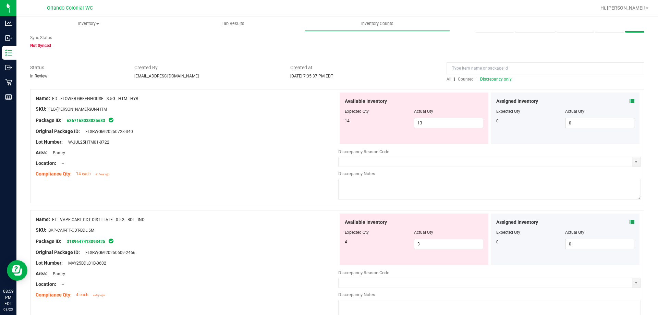
scroll to position [34, 0]
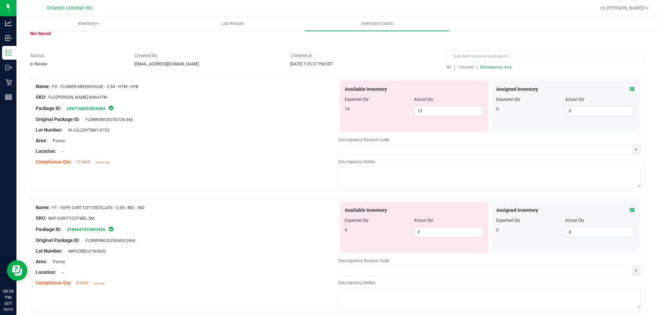
drag, startPoint x: 151, startPoint y: 208, endPoint x: 52, endPoint y: 209, distance: 98.7
click at [52, 209] on div "Name: FT - VAPE CART CDT DISTILLATE - 0.5G - BDL - IND" at bounding box center [187, 207] width 303 height 7
copy span "FT - VAPE CART CDT DISTILLATE - 0.5G - BDL - IND"
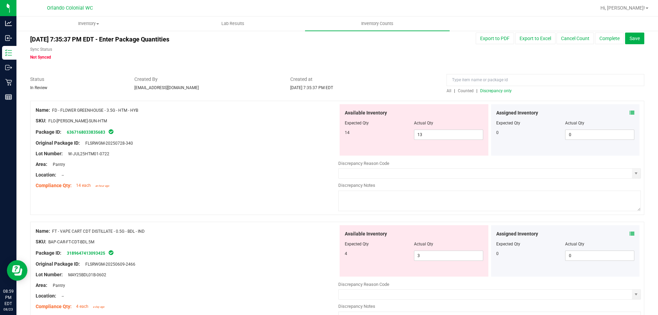
scroll to position [0, 0]
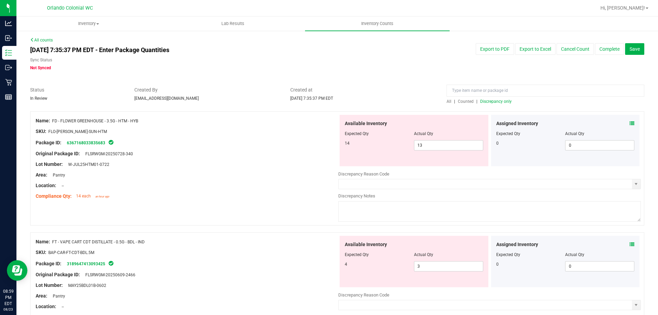
click at [446, 103] on span "All" at bounding box center [448, 101] width 5 height 5
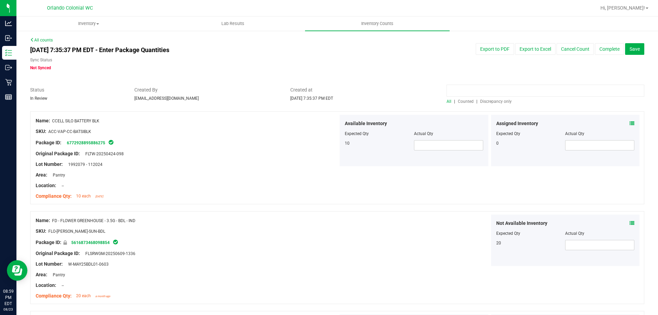
click at [467, 91] on input at bounding box center [545, 91] width 198 height 12
paste input "FT - VAPE CART CDT DISTILLATE - 0.5G - BDL - IND"
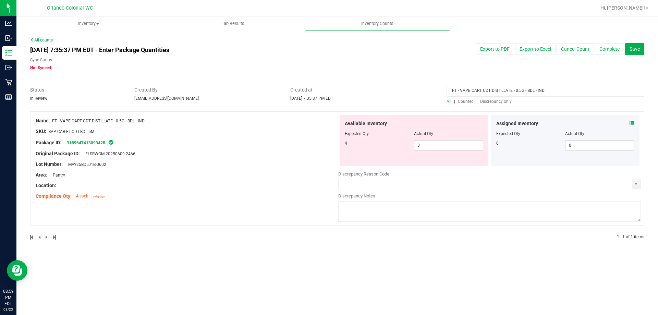
type input "FT - VAPE CART CDT DISTILLATE - 0.5G - BDL - IND"
click at [507, 100] on span "Discrepancy only" at bounding box center [496, 101] width 32 height 5
click at [515, 91] on input "FT - VAPE CART CDT DISTILLATE - 0.5G - BDL - IND" at bounding box center [545, 91] width 198 height 12
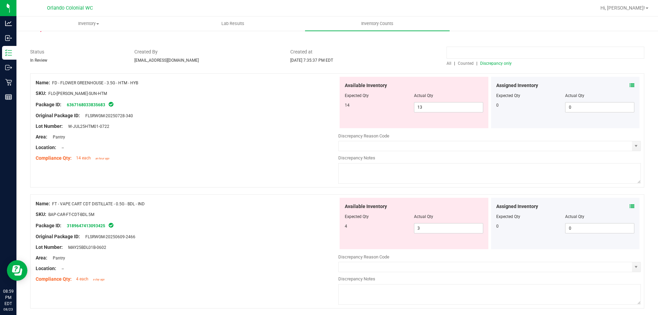
scroll to position [103, 0]
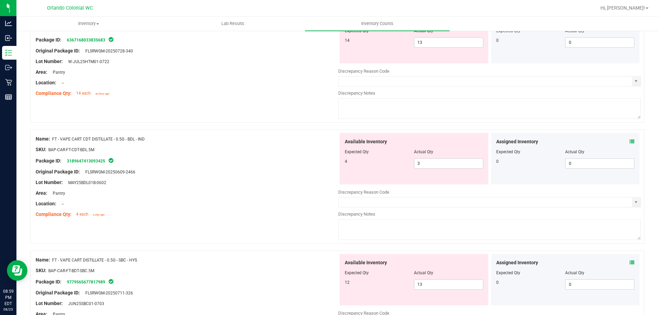
drag, startPoint x: 145, startPoint y: 260, endPoint x: 53, endPoint y: 258, distance: 91.2
click at [53, 258] on div "Name: FT - VAPE CART DISTILLATE - 0.5G - SBC - HYS" at bounding box center [187, 259] width 303 height 7
copy span "FT - VAPE CART DISTILLATE - 0.5G - SBC - HYS"
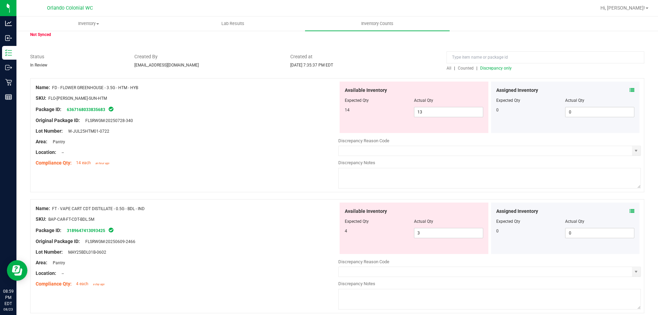
scroll to position [0, 0]
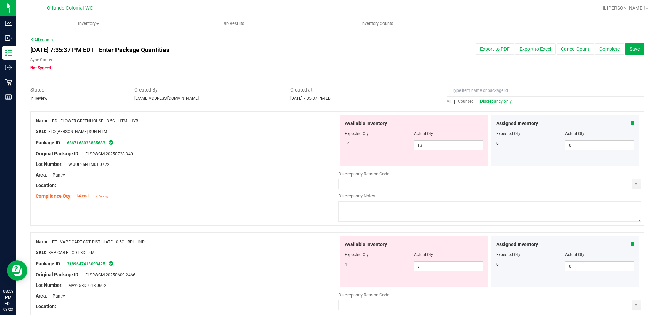
click at [446, 103] on span "All" at bounding box center [448, 101] width 5 height 5
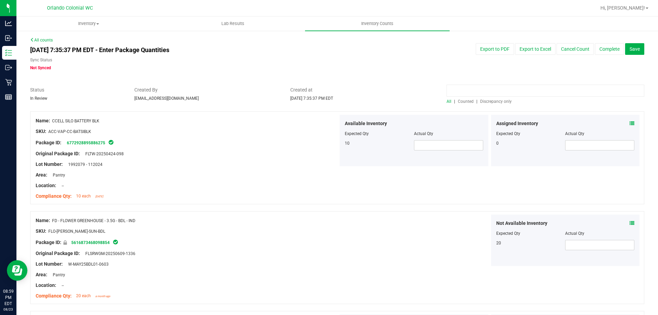
click at [468, 86] on input at bounding box center [545, 91] width 198 height 12
paste input "FT - VAPE CART DISTILLATE - 0.5G - SBC - HYS"
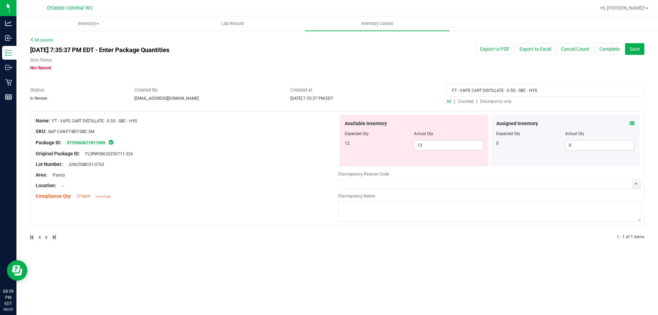
click at [535, 86] on input "FT - VAPE CART DISTILLATE - 0.5G - SBC - HYS" at bounding box center [545, 91] width 198 height 12
type input "\"
click at [493, 102] on span "Discrepancy only" at bounding box center [496, 101] width 32 height 5
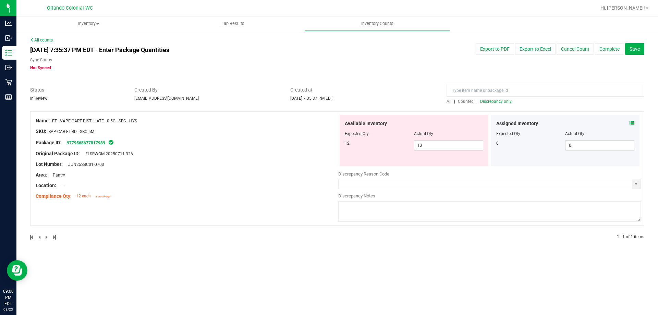
click at [500, 100] on span "Discrepancy only" at bounding box center [496, 101] width 32 height 5
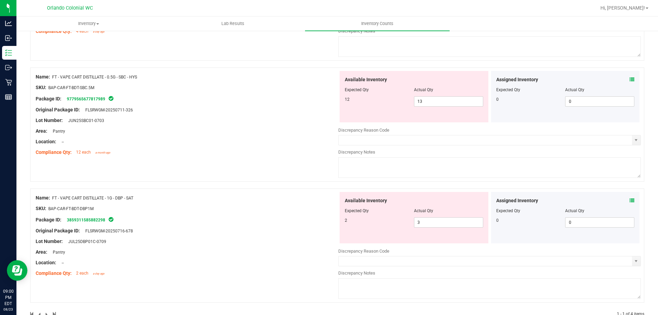
scroll to position [304, 0]
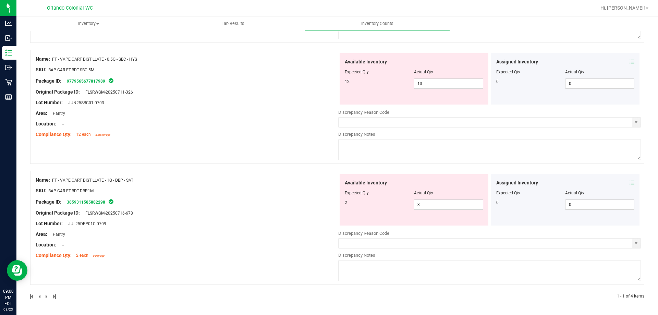
drag, startPoint x: 153, startPoint y: 179, endPoint x: 53, endPoint y: 181, distance: 100.4
click at [53, 181] on div "Name: FT - VAPE CART DISTILLATE - 1G - DBP - SAT" at bounding box center [187, 179] width 303 height 7
copy span "FT - VAPE CART DISTILLATE - 1G - DBP - SAT"
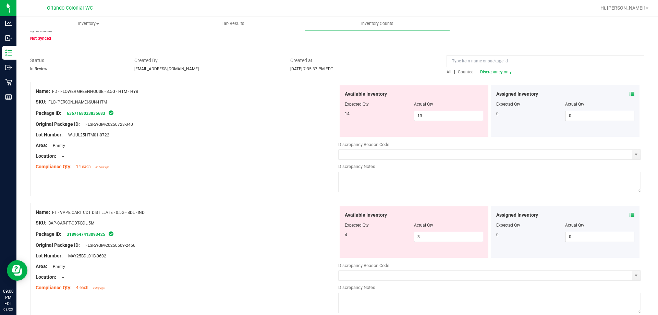
scroll to position [0, 0]
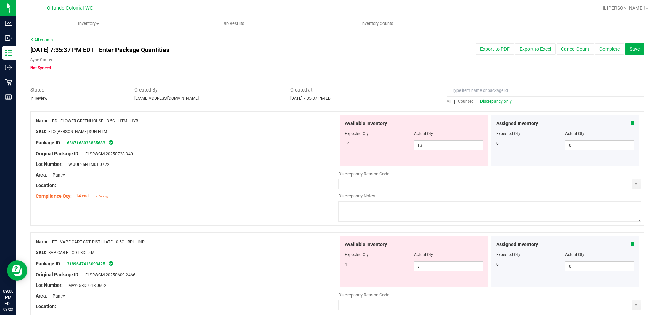
click at [446, 99] on span "All" at bounding box center [448, 101] width 5 height 5
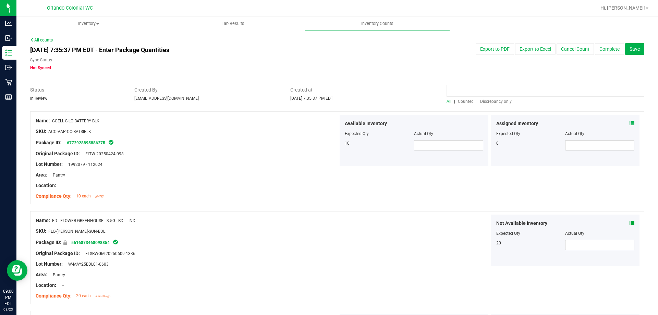
click at [455, 87] on input at bounding box center [545, 91] width 198 height 12
paste input "FT - VAPE CART DISTILLATE - 1G - DBP - SAT"
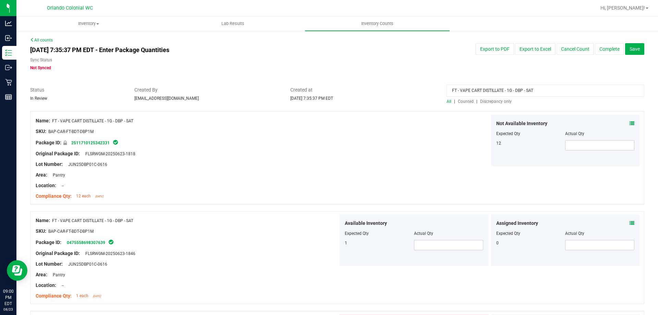
scroll to position [140, 0]
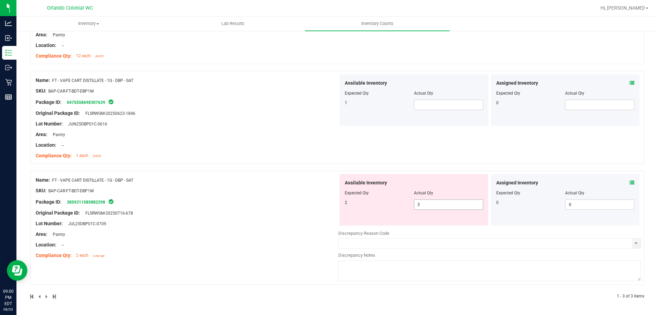
type input "FT - VAPE CART DISTILLATE - 1G - DBP - SAT"
click at [428, 200] on span "3 3" at bounding box center [448, 204] width 69 height 10
type input "2"
click at [440, 106] on div "Available Inventory Expected Qty Actual Qty 1" at bounding box center [414, 99] width 149 height 51
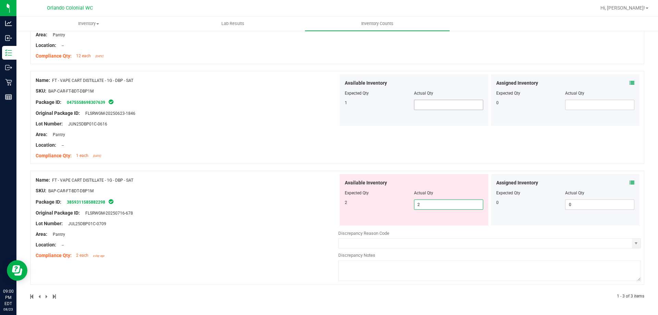
scroll to position [119, 0]
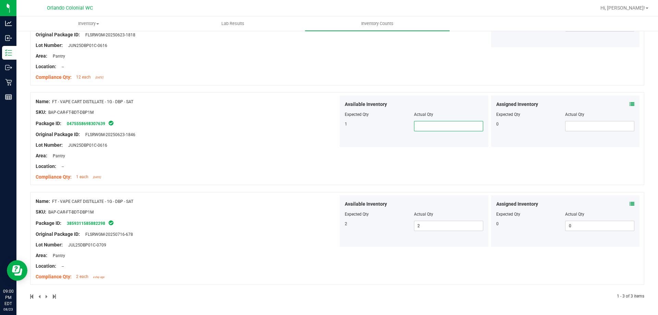
type input "1"
click at [343, 159] on div "Name: FT - VAPE CART DISTILLATE - 1G - DBP - SAT SKU: BAP-CAR-FT-BDT-DBP1M Pack…" at bounding box center [337, 138] width 614 height 93
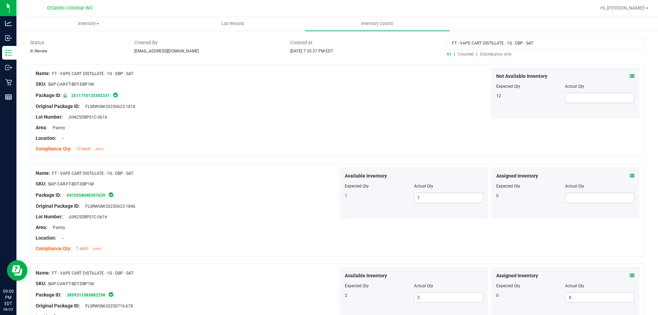
scroll to position [0, 0]
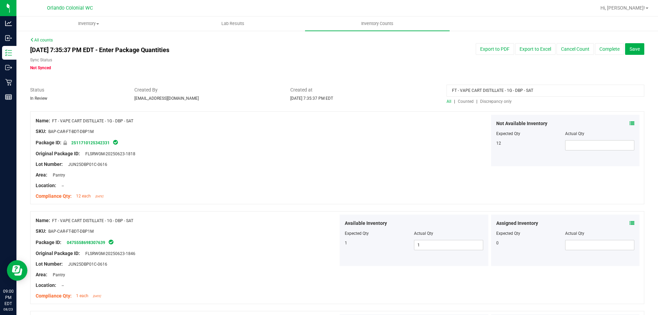
click at [512, 85] on input "FT - VAPE CART DISTILLATE - 1G - DBP - SAT" at bounding box center [545, 91] width 198 height 12
click at [489, 101] on span "Discrepancy only" at bounding box center [496, 101] width 32 height 5
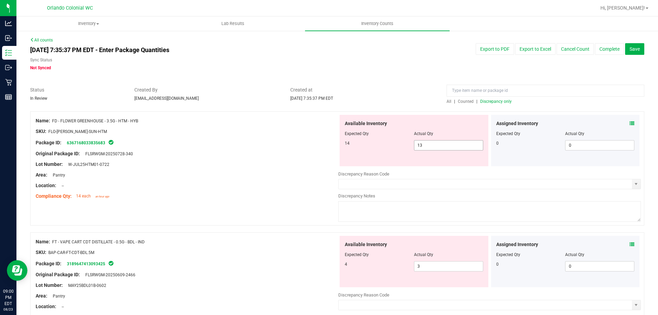
click at [451, 148] on span "13 13" at bounding box center [448, 145] width 69 height 10
click at [273, 153] on div "Original Package ID: FLSRWGM-20250728-340" at bounding box center [187, 153] width 303 height 7
click at [629, 123] on icon at bounding box center [631, 123] width 5 height 5
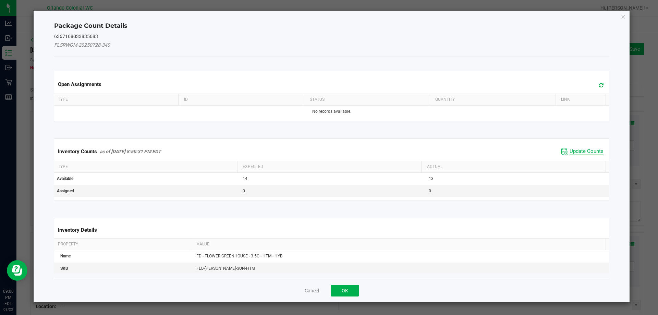
click at [583, 153] on span "Update Counts" at bounding box center [586, 151] width 34 height 7
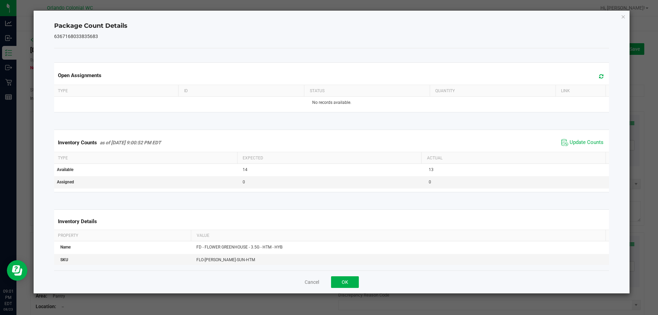
click at [627, 16] on div "Package Count Details 6367168033835683 Open Assignments Type ID Status Quantity…" at bounding box center [332, 152] width 596 height 283
click at [621, 13] on icon "Close" at bounding box center [623, 16] width 5 height 8
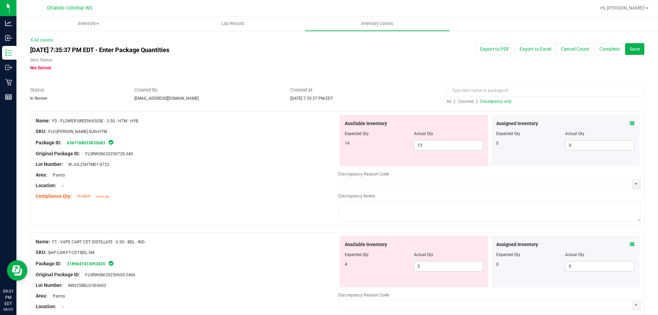
scroll to position [183, 0]
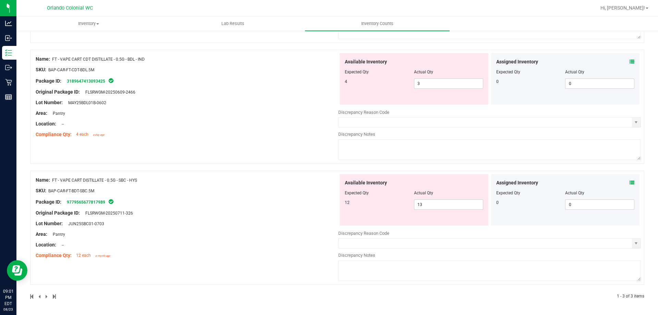
click at [113, 182] on span "FT - VAPE CART DISTILLATE - 0.5G - SBC - HYS" at bounding box center [94, 180] width 85 height 5
click at [141, 177] on div "Name: FT - VAPE CART DISTILLATE - 0.5G - SBC - HYS" at bounding box center [187, 179] width 303 height 7
drag, startPoint x: 143, startPoint y: 179, endPoint x: 55, endPoint y: 179, distance: 87.4
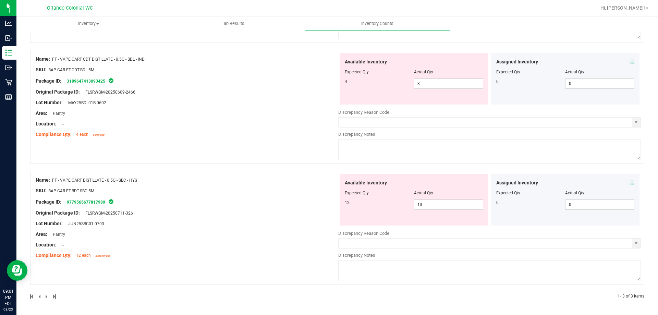
click at [55, 179] on div "Name: FT - VAPE CART DISTILLATE - 0.5G - SBC - HYS" at bounding box center [187, 179] width 303 height 7
copy span "T - VAPE CART DISTILLATE - 0.5G - SBC - HYS"
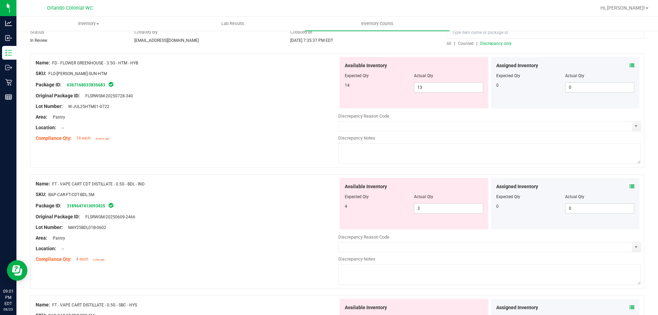
scroll to position [0, 0]
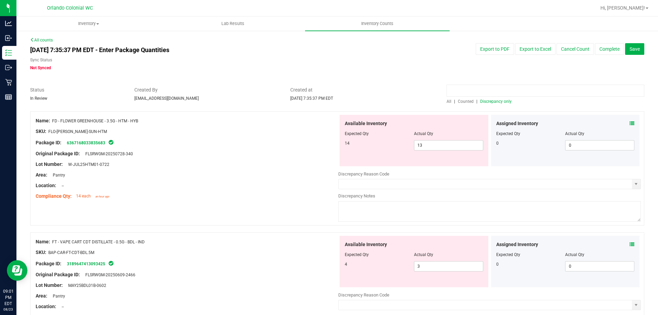
click at [516, 89] on input at bounding box center [545, 91] width 198 height 12
paste input "T - VAPE CART DISTILLATE - 0.5G - SBC - HYS"
click at [445, 102] on div "All counts [DATE] 7:35:37 PM EDT - Enter Package Quantities Sync Status Not Syn…" at bounding box center [337, 264] width 614 height 454
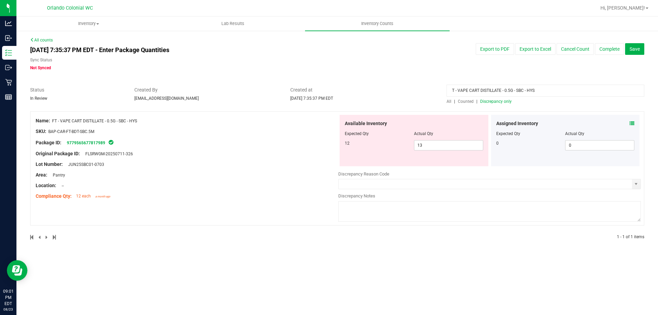
click at [446, 102] on div "T - VAPE CART DISTILLATE - 0.5G - SBC - HYS All | Counted | Discrepancy only" at bounding box center [545, 95] width 208 height 18
click at [448, 101] on span "All" at bounding box center [448, 101] width 5 height 5
click at [549, 90] on input "T - VAPE CART DISTILLATE - 0.5G - SBC - HYS" at bounding box center [545, 91] width 198 height 12
drag, startPoint x: 155, startPoint y: 121, endPoint x: 54, endPoint y: 122, distance: 101.1
click at [54, 122] on div "Name: FT - VAPE CART DISTILLATE - 0.5G - SBC - HYS" at bounding box center [187, 120] width 303 height 7
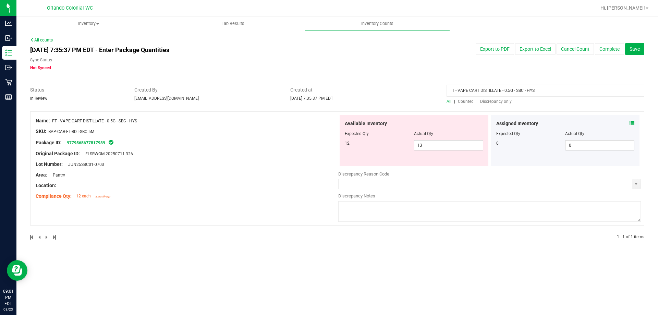
click at [72, 122] on span "FT - VAPE CART DISTILLATE - 0.5G - SBC - HYS" at bounding box center [94, 121] width 85 height 5
drag, startPoint x: 59, startPoint y: 121, endPoint x: 155, endPoint y: 119, distance: 96.0
click at [155, 119] on div "Name: FT - VAPE CART DISTILLATE - 0.5G - SBC - HYS" at bounding box center [187, 120] width 303 height 7
copy span "VAPE CART DISTILLATE - 0.5G - SBC - HYS"
click at [495, 93] on input "T - VAPE CART DISTILLATE - 0.5G - SBC - HYS" at bounding box center [545, 91] width 198 height 12
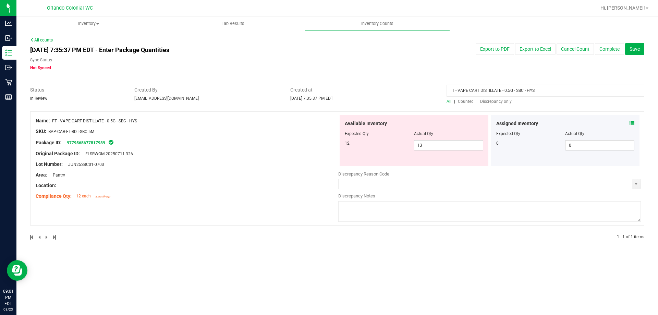
click at [495, 93] on input "T - VAPE CART DISTILLATE - 0.5G - SBC - HYS" at bounding box center [545, 91] width 198 height 12
paste input
type input "VAPE CART DISTILLATE - 0.5G - SBC - HYS"
click at [446, 102] on div "VAPE CART DISTILLATE - 0.5G - SBC - HYS All | Counted | Discrepancy only" at bounding box center [545, 95] width 208 height 18
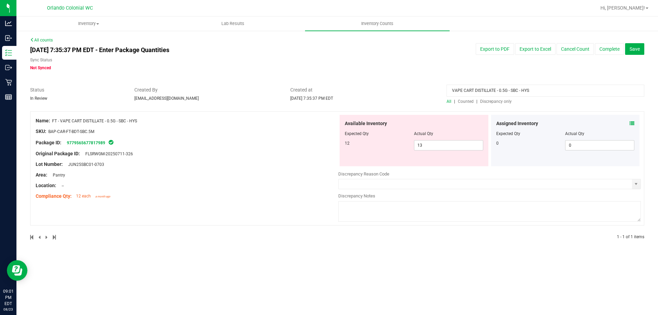
click at [447, 101] on span "All" at bounding box center [448, 101] width 5 height 5
click at [440, 148] on span "13 13" at bounding box center [448, 145] width 69 height 10
type input "12"
click at [271, 126] on div at bounding box center [187, 125] width 303 height 3
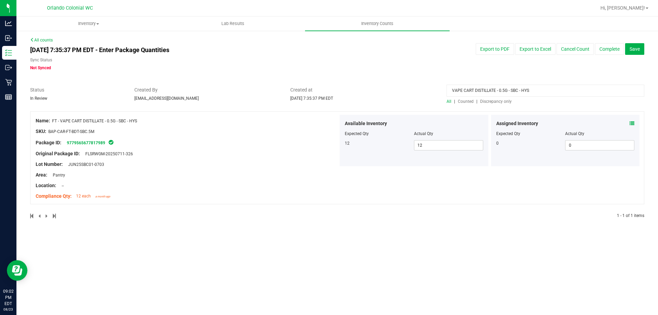
click at [528, 85] on input "VAPE CART DISTILLATE - 0.5G - SBC - HYS" at bounding box center [545, 91] width 198 height 12
click at [501, 102] on span "Discrepancy only" at bounding box center [496, 101] width 32 height 5
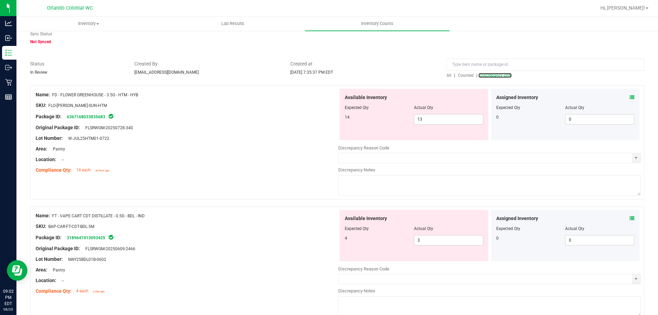
scroll to position [62, 0]
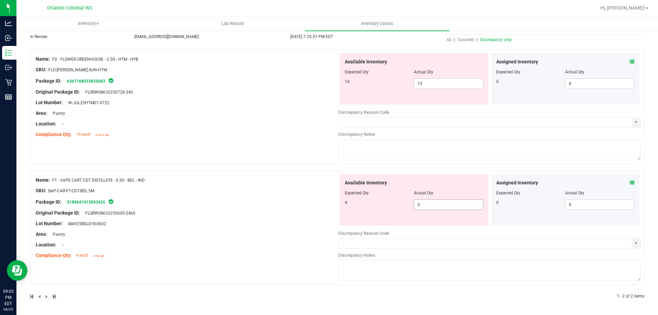
click at [422, 207] on span "3 3" at bounding box center [448, 204] width 69 height 10
type input "4"
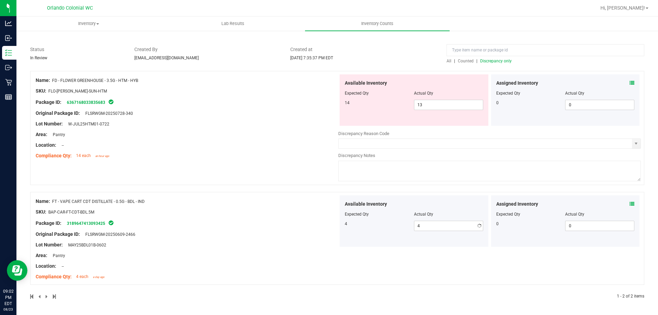
click at [293, 233] on div "Name: FT - VAPE CART CDT DISTILLATE - 0.5G - BDL - IND SKU: BAP-CAR-FT-CDT-BDL.…" at bounding box center [187, 238] width 303 height 87
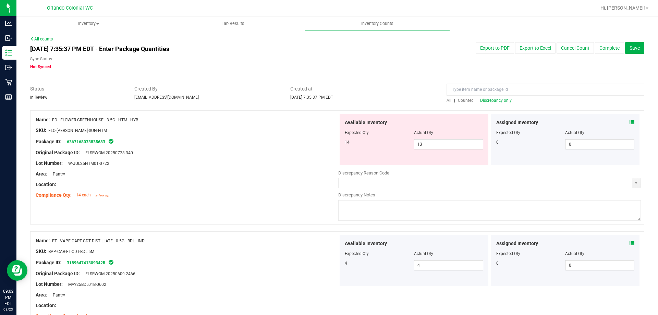
scroll to position [0, 0]
